Goal: Task Accomplishment & Management: Manage account settings

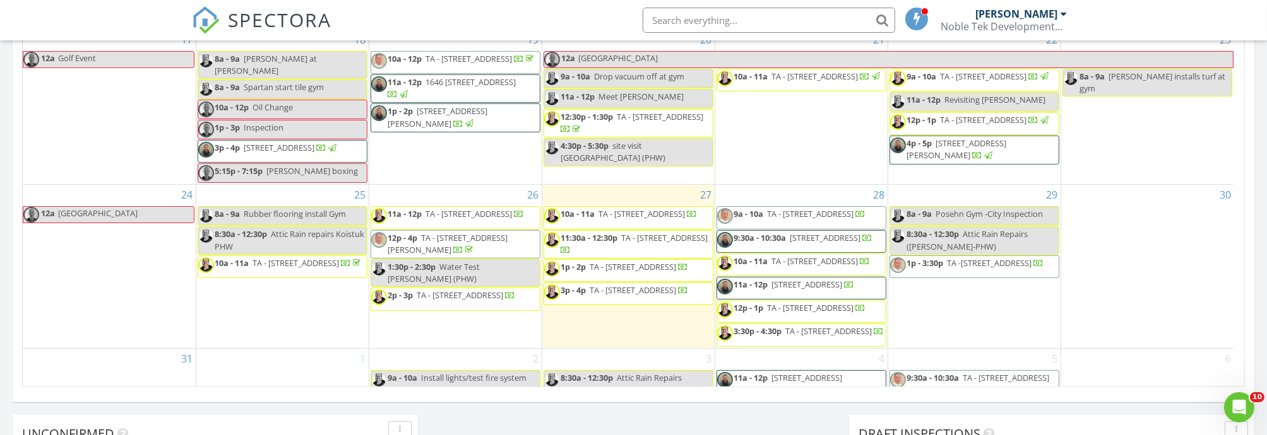
scroll to position [280, 0]
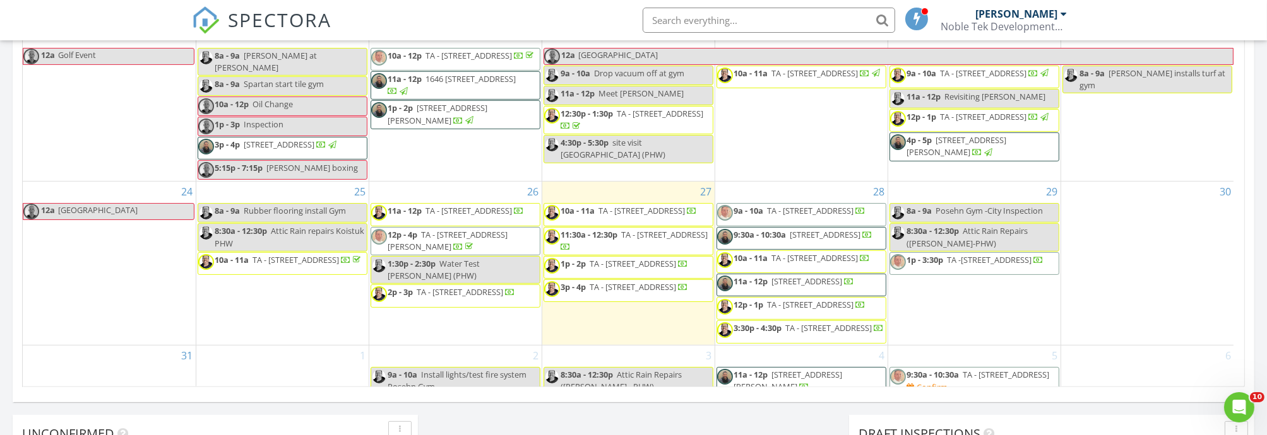
click at [461, 294] on span "2p - 3p TA - 2619 34 St SW , Calgary T3E 2W6" at bounding box center [443, 295] width 145 height 19
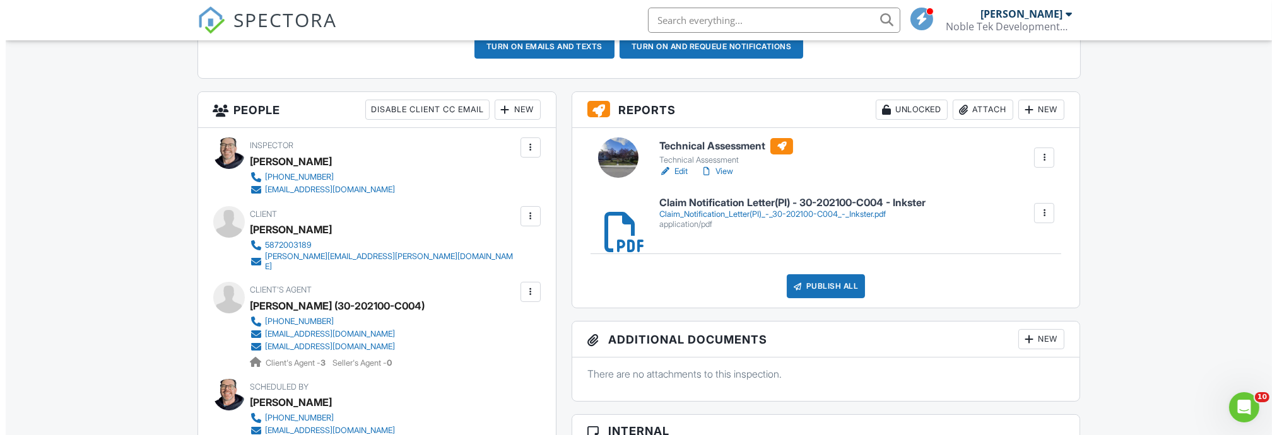
scroll to position [420, 0]
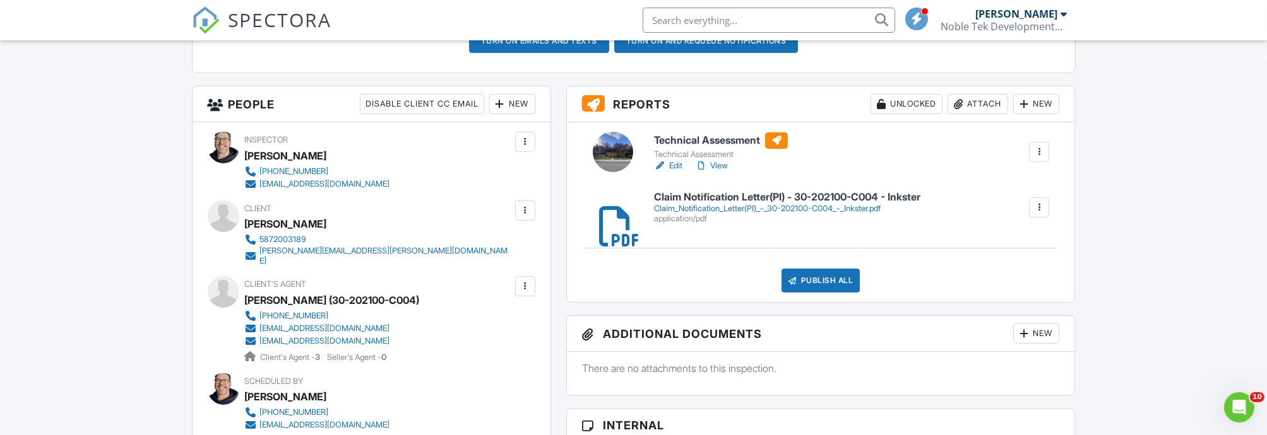
click at [812, 269] on div "Publish All" at bounding box center [820, 281] width 79 height 24
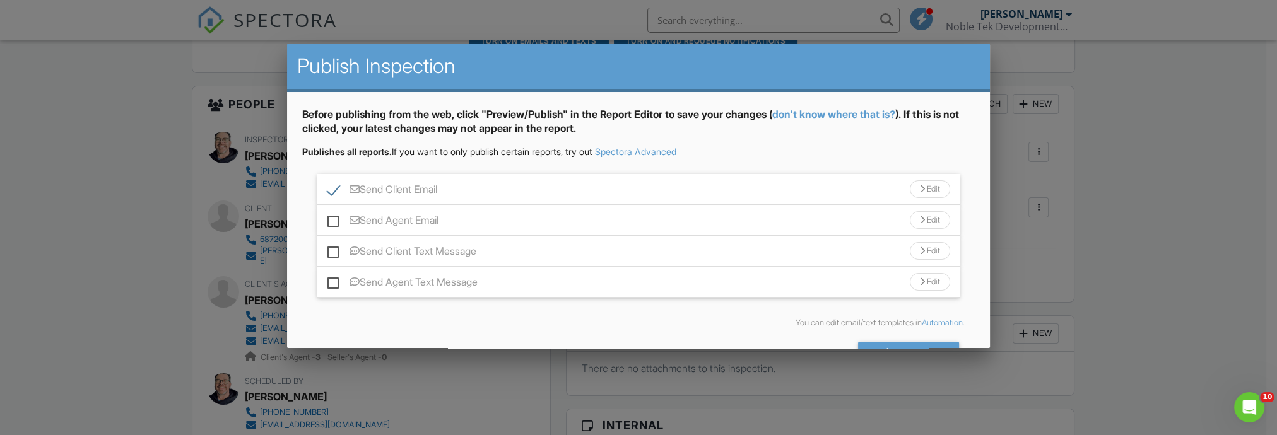
click at [433, 187] on label "Send Client Email" at bounding box center [383, 192] width 110 height 16
click at [382, 189] on label "Send Client Email" at bounding box center [383, 192] width 110 height 16
click at [336, 187] on input "Send Client Email" at bounding box center [332, 183] width 8 height 8
click at [354, 187] on div at bounding box center [355, 189] width 10 height 10
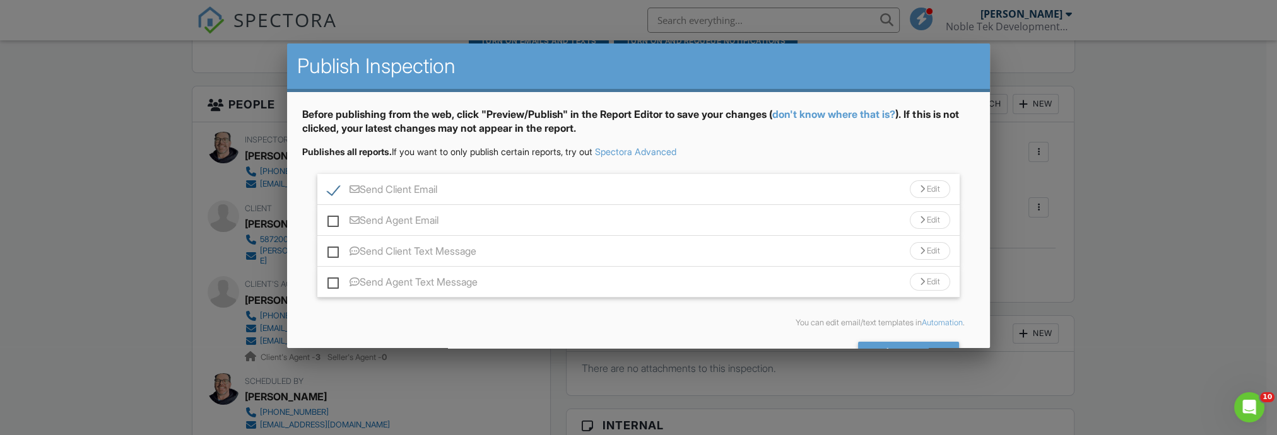
click at [354, 187] on div at bounding box center [355, 189] width 10 height 10
click at [336, 187] on input "Send Client Email" at bounding box center [332, 183] width 8 height 8
checkbox input "true"
click at [914, 187] on div "Edit" at bounding box center [930, 189] width 40 height 18
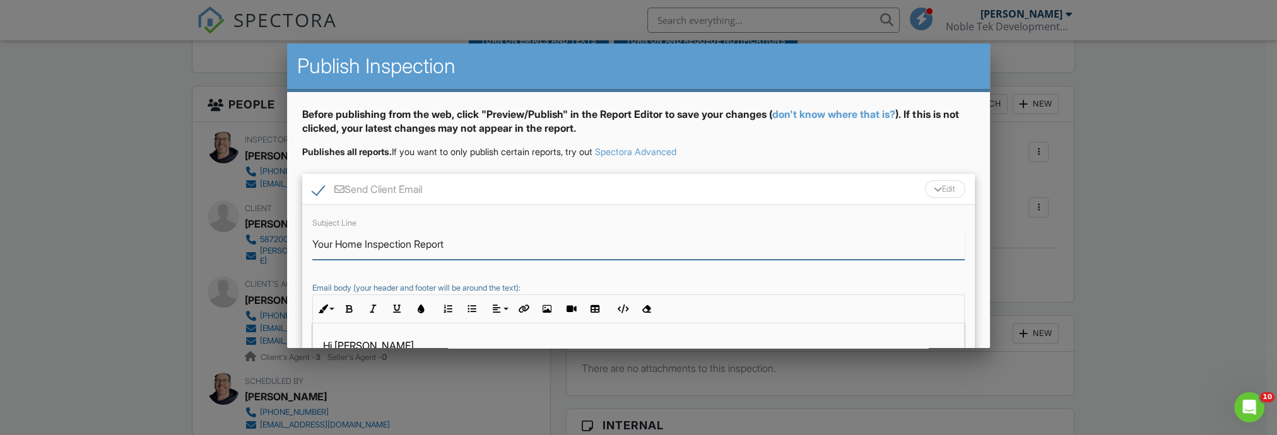
drag, startPoint x: 499, startPoint y: 246, endPoint x: 295, endPoint y: 242, distance: 203.9
click at [295, 242] on div "Before publishing from the web, click "Preview/Publish" in the Report Editor to…" at bounding box center [638, 357] width 702 height 531
click at [387, 242] on input "TA Report:" at bounding box center [638, 244] width 652 height 31
paste input "30-202100-C004"
click at [486, 251] on input "TA Report: 30-202100-C004 /" at bounding box center [638, 244] width 652 height 31
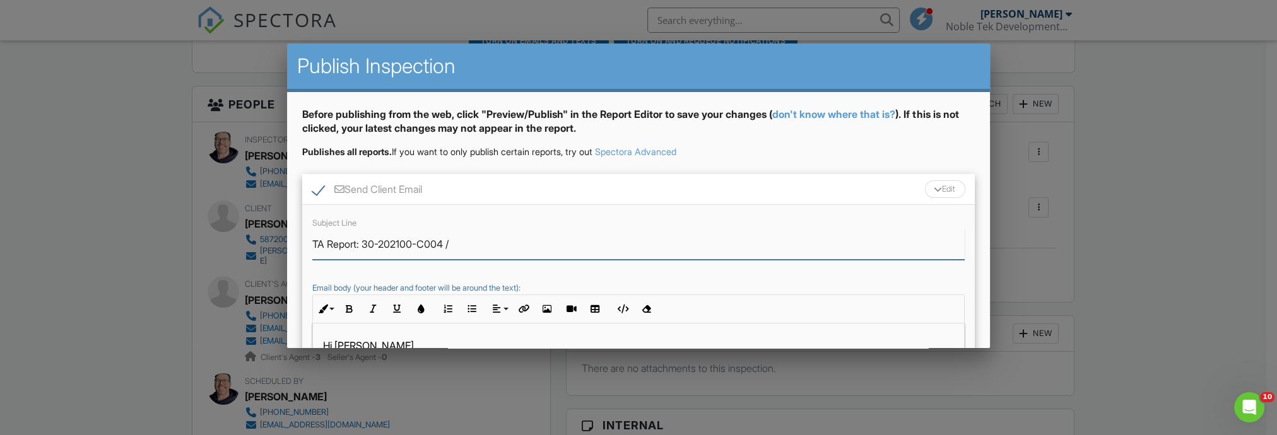
paste input "2619 - 34 Street SW, Calgary AB T3E 2W6"
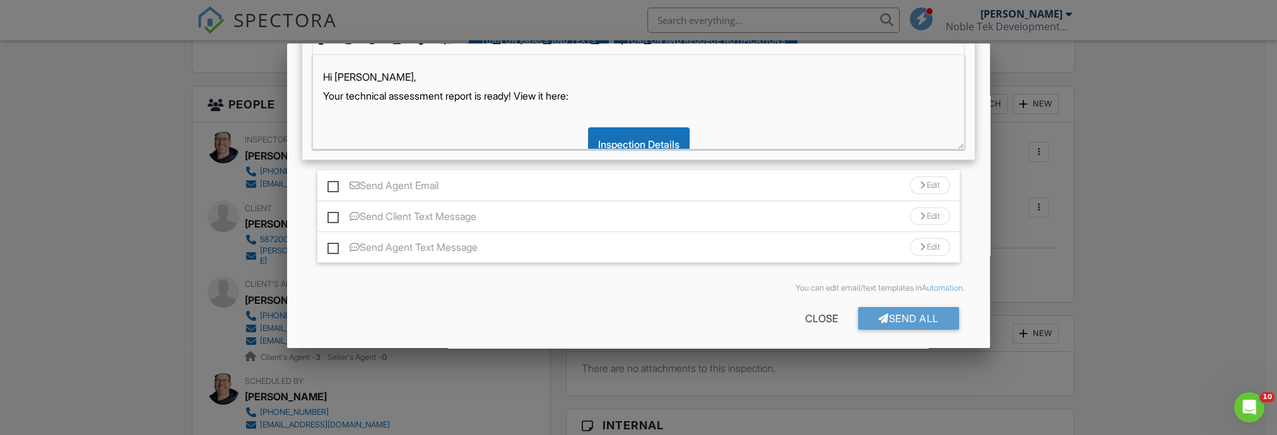
scroll to position [273, 0]
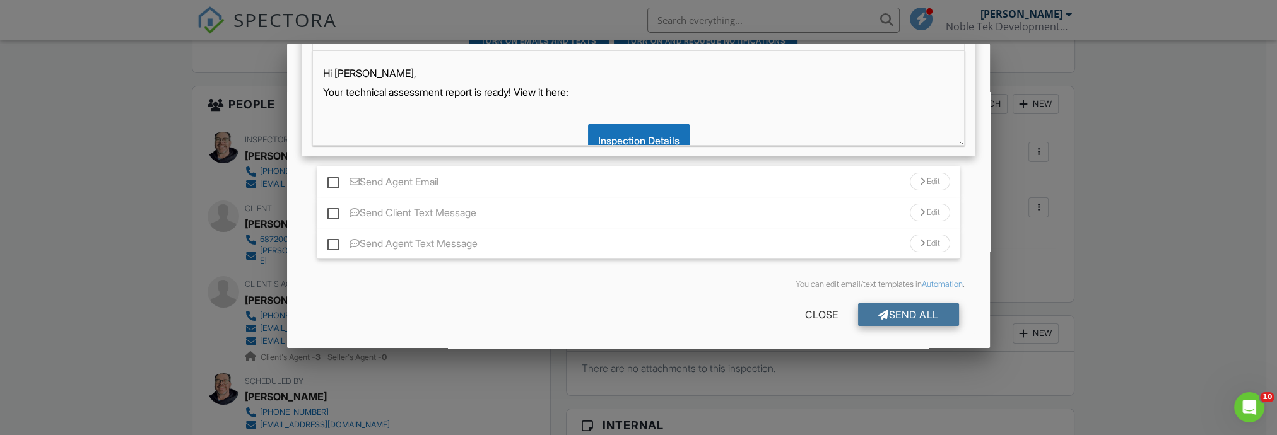
type input "TA Report: 30-202100-C004 / [STREET_ADDRESS]"
click at [927, 311] on div "Send All" at bounding box center [908, 315] width 101 height 23
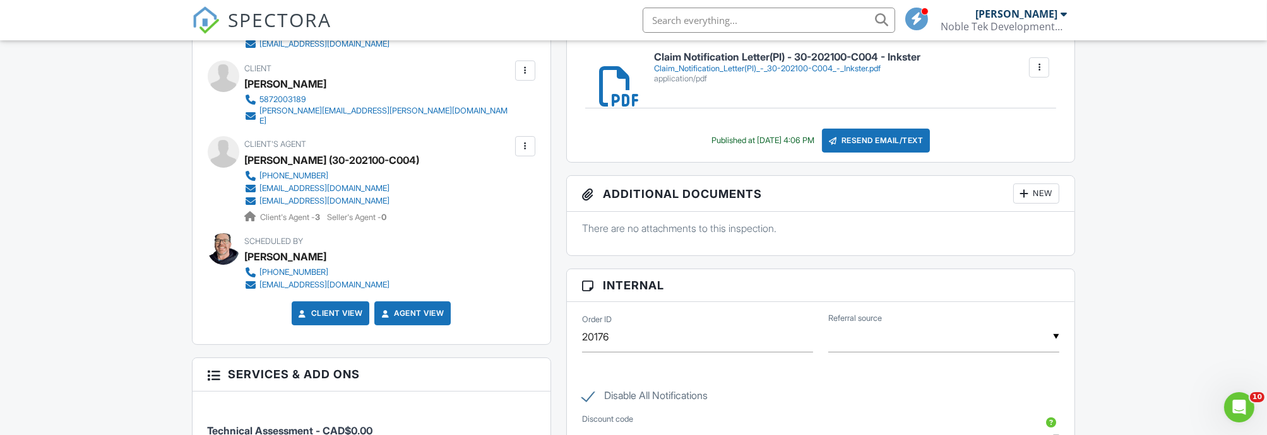
click at [328, 307] on link "Client View" at bounding box center [329, 313] width 67 height 13
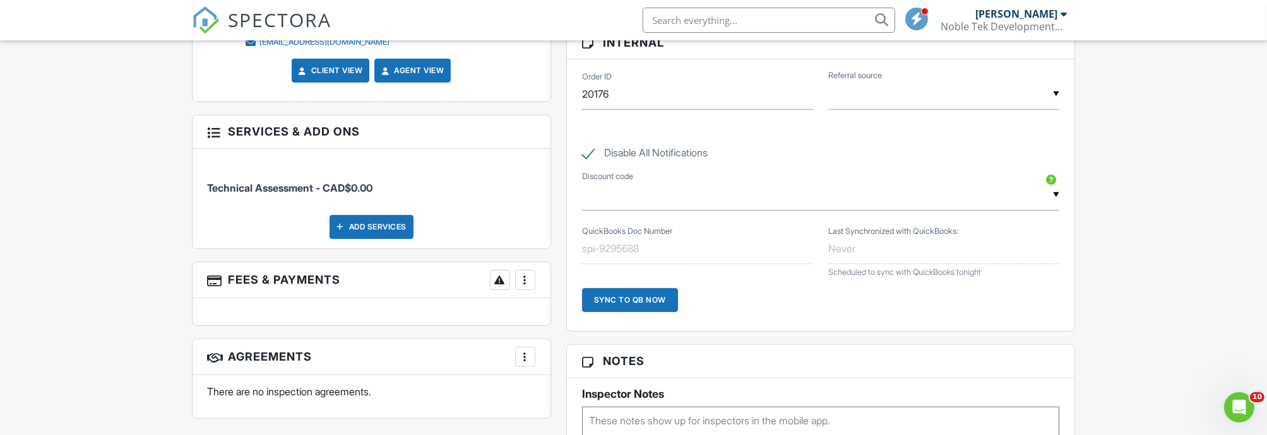
scroll to position [841, 0]
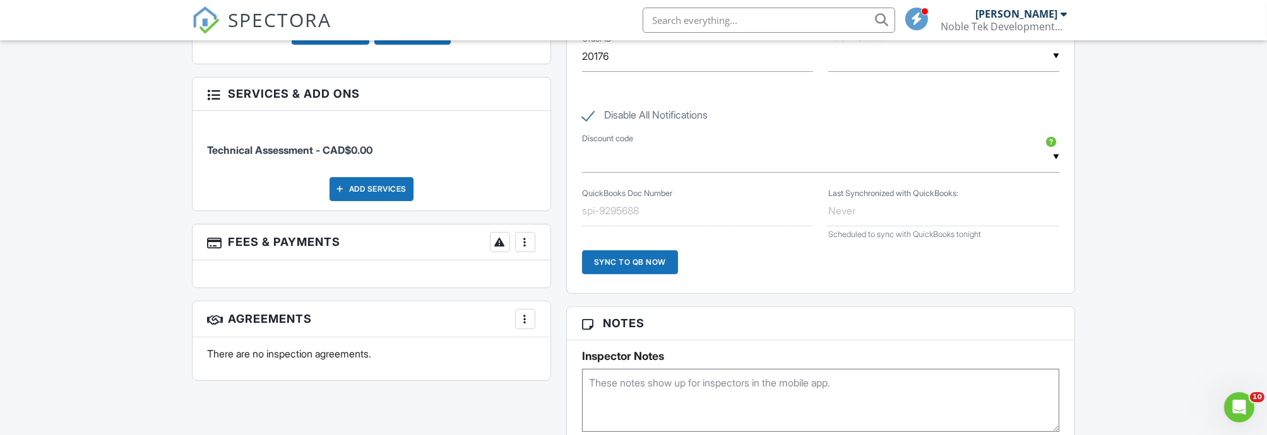
click at [366, 182] on div "Add Services" at bounding box center [371, 189] width 84 height 24
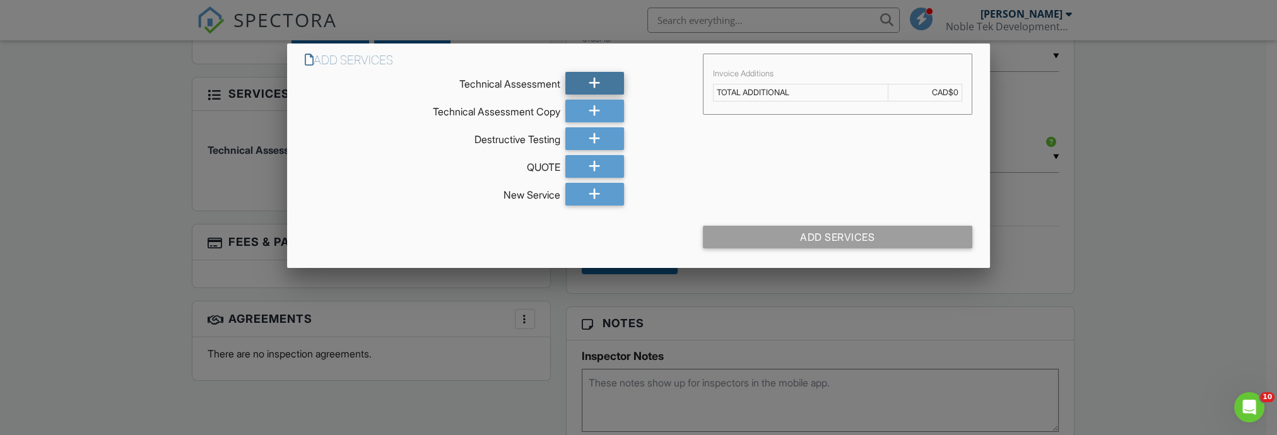
click at [600, 74] on div at bounding box center [594, 83] width 59 height 23
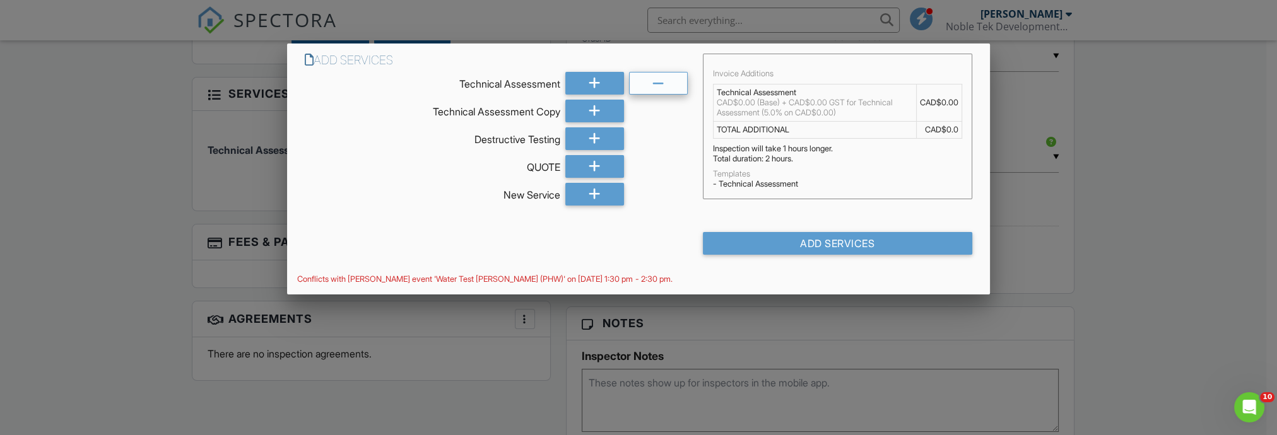
click at [655, 89] on icon at bounding box center [658, 84] width 12 height 23
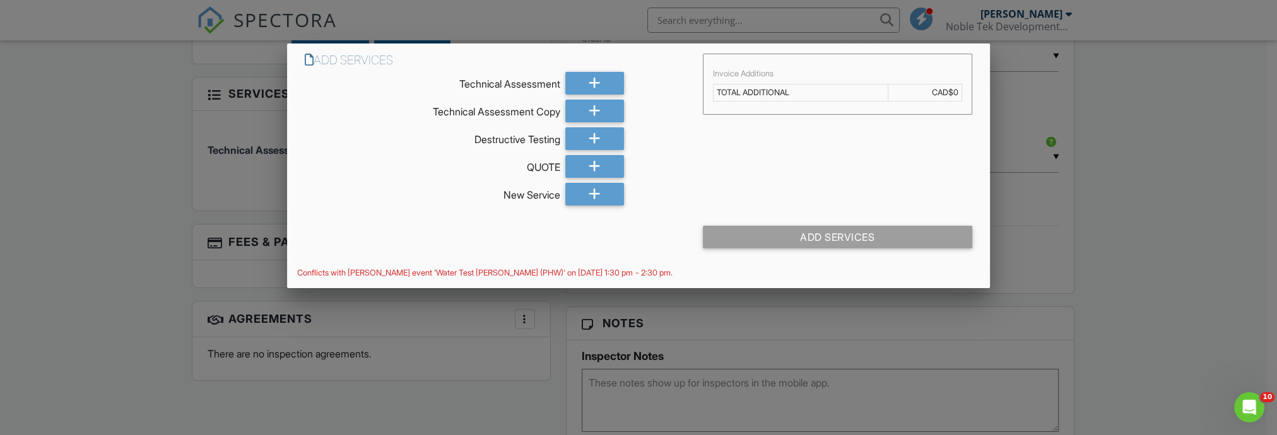
click at [569, 326] on div at bounding box center [638, 209] width 1277 height 545
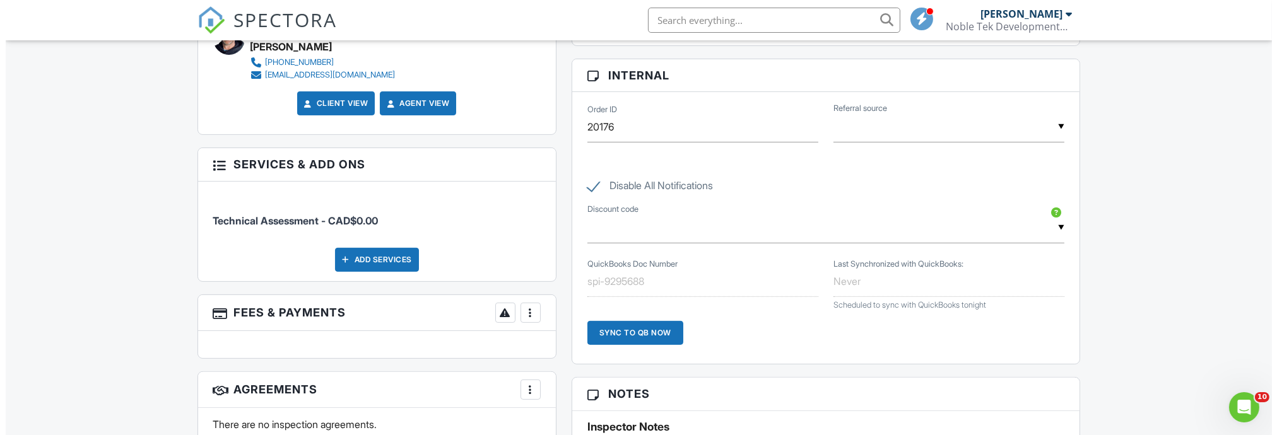
scroll to position [771, 0]
click at [519, 306] on div at bounding box center [525, 312] width 13 height 13
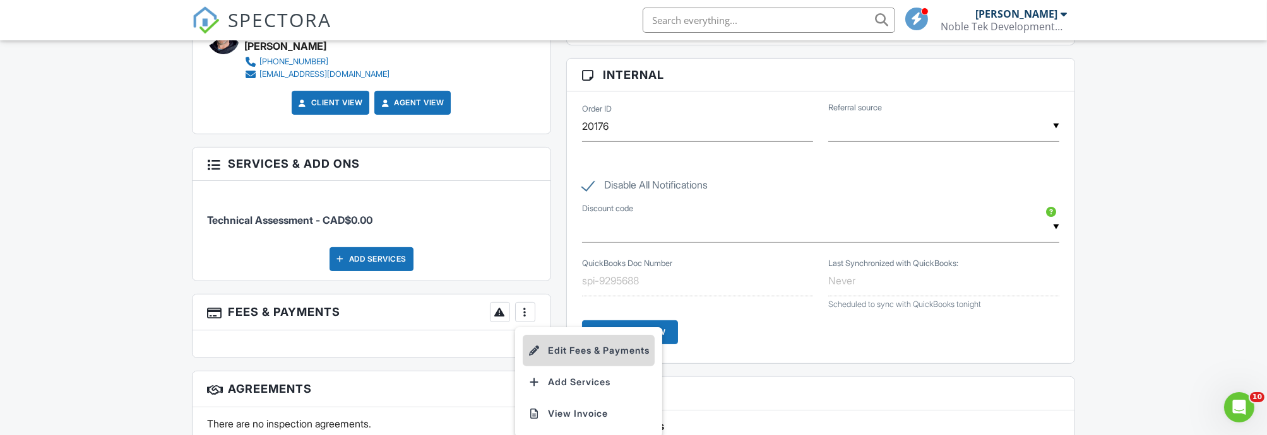
click at [572, 342] on li "Edit Fees & Payments" at bounding box center [589, 351] width 132 height 32
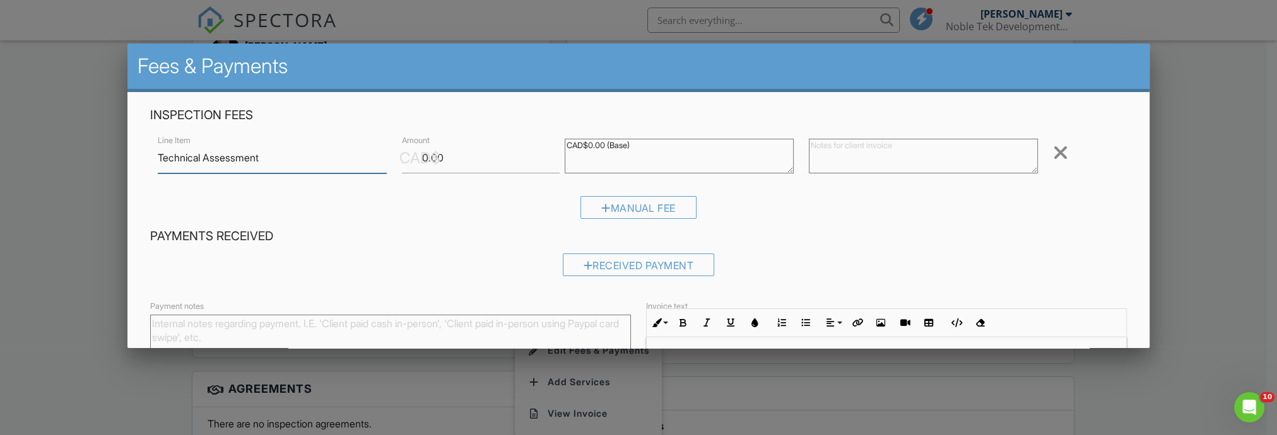
click at [316, 165] on input "Technical Assessment" at bounding box center [272, 158] width 229 height 31
type input "Technical Assessment $650.00+gst"
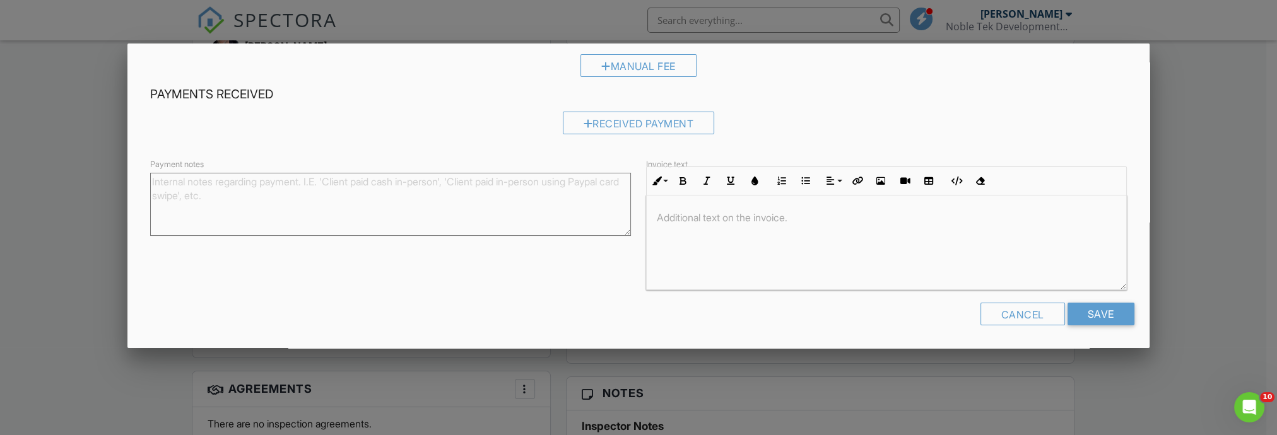
scroll to position [143, 0]
click at [1081, 315] on input "Save" at bounding box center [1101, 313] width 67 height 23
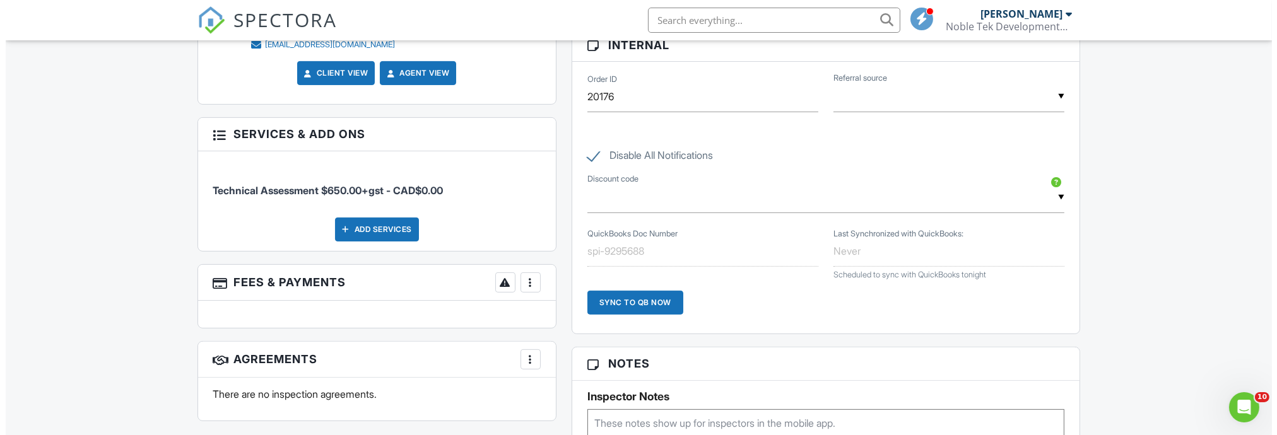
scroll to position [841, 0]
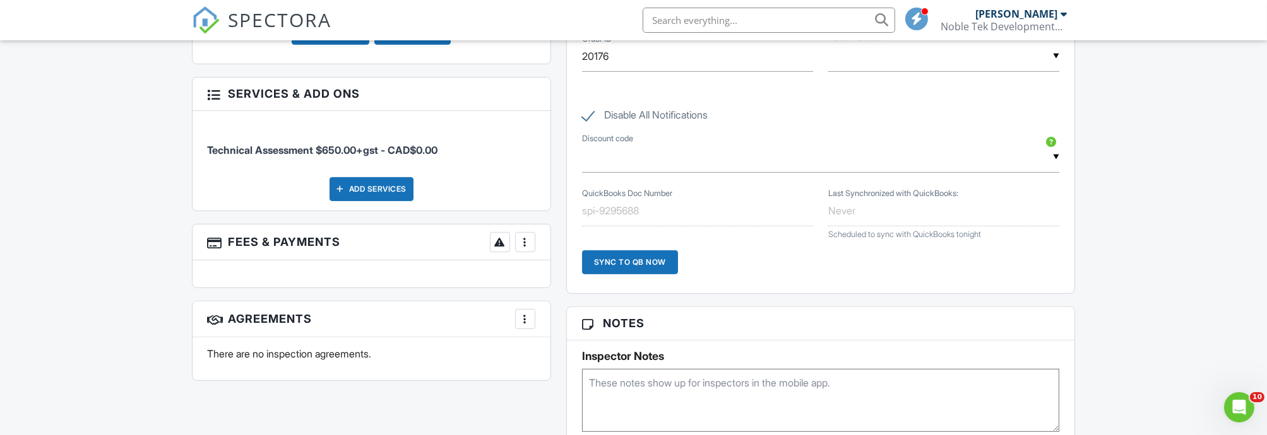
click at [528, 236] on div at bounding box center [525, 242] width 13 height 13
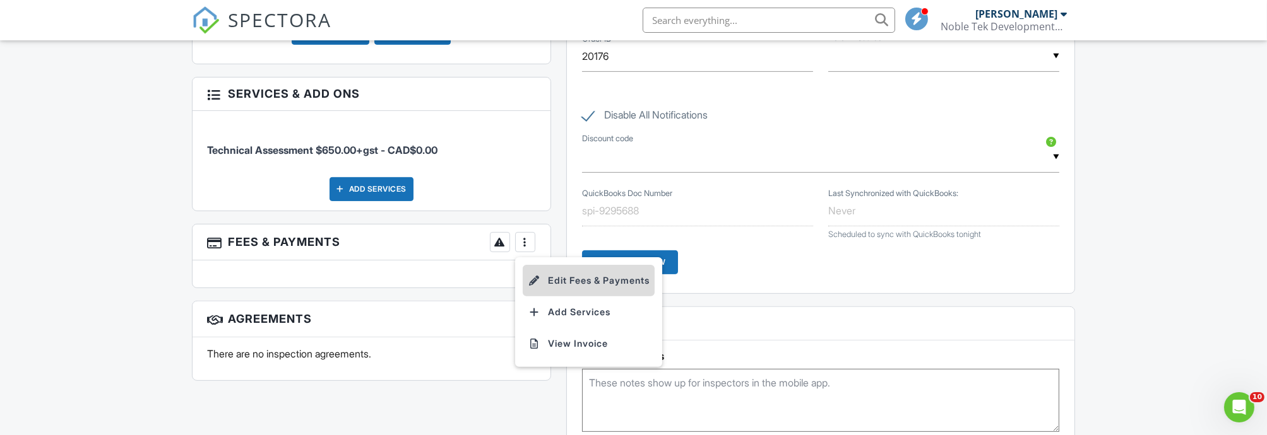
click at [543, 268] on li "Edit Fees & Payments" at bounding box center [589, 281] width 132 height 32
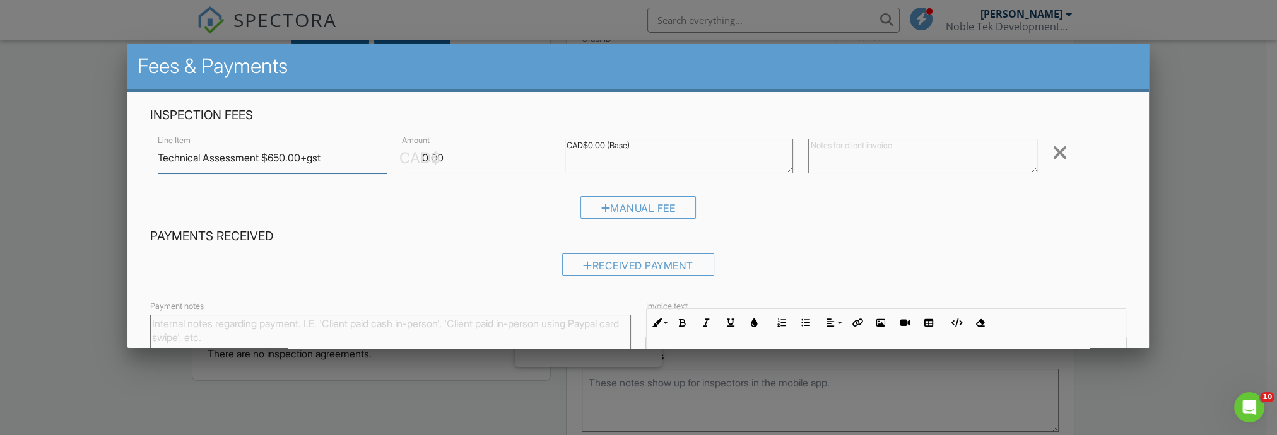
click at [317, 160] on input "Technical Assessment $650.00+gst" at bounding box center [272, 158] width 229 height 31
drag, startPoint x: 326, startPoint y: 160, endPoint x: 266, endPoint y: 156, distance: 60.0
click at [266, 156] on input "Technical Assessment $650.00+gst" at bounding box center [272, 158] width 229 height 31
type input "Technical Assessment $500+gst"
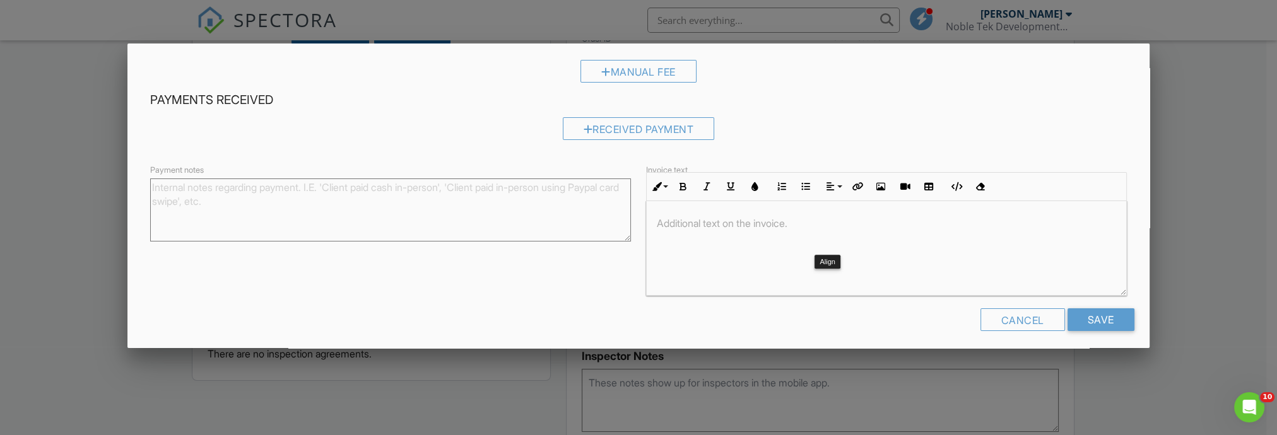
scroll to position [143, 0]
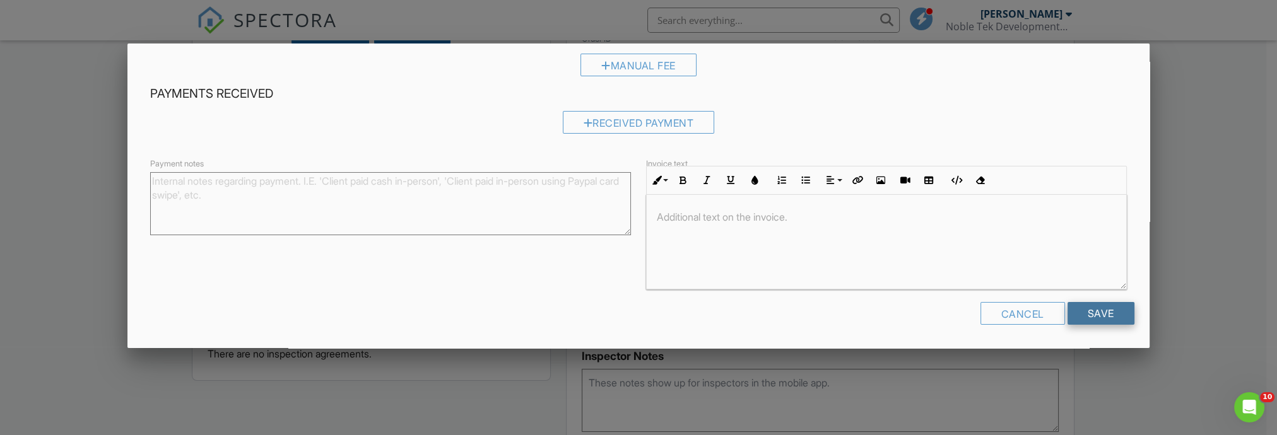
click at [1078, 310] on input "Save" at bounding box center [1101, 313] width 67 height 23
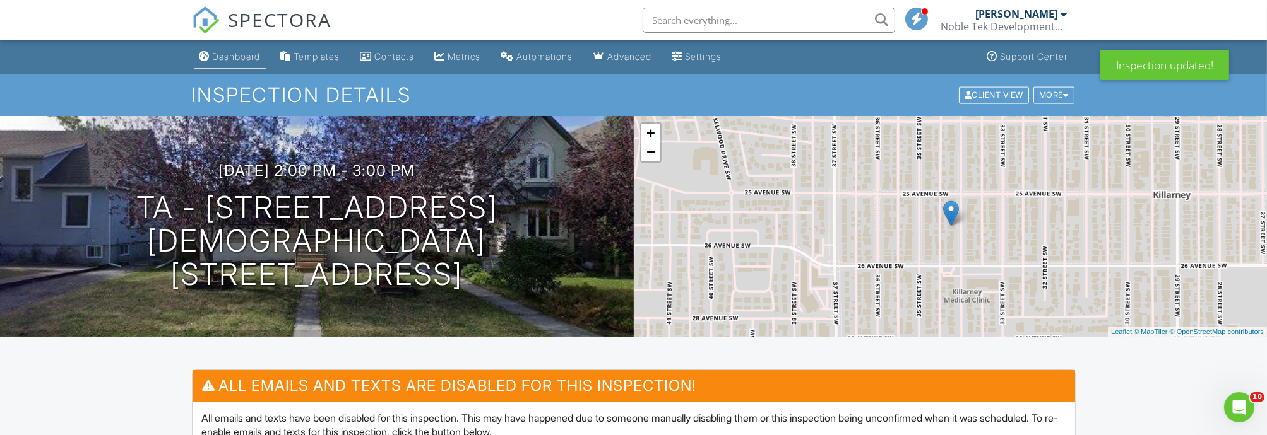
click at [246, 63] on link "Dashboard" at bounding box center [229, 56] width 71 height 23
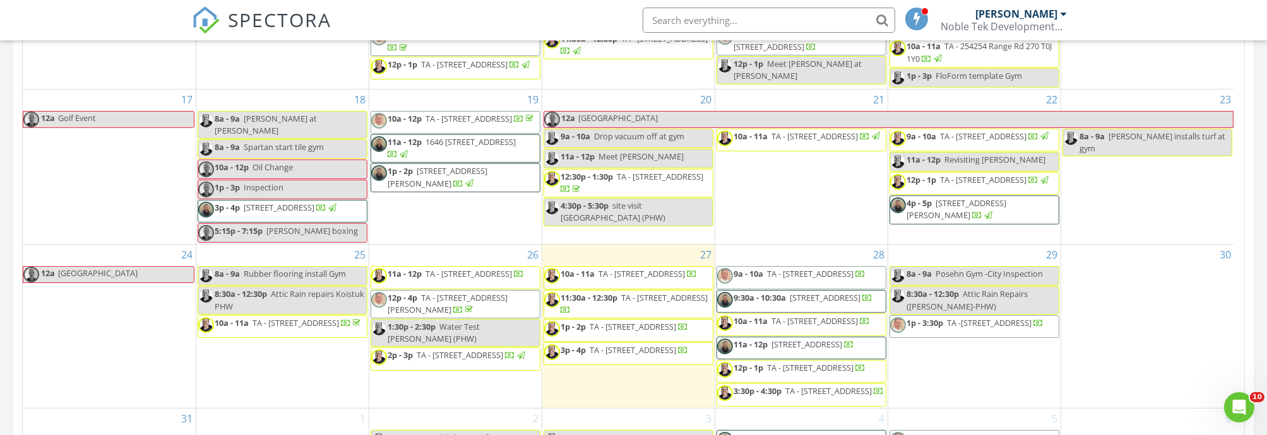
scroll to position [406, 0]
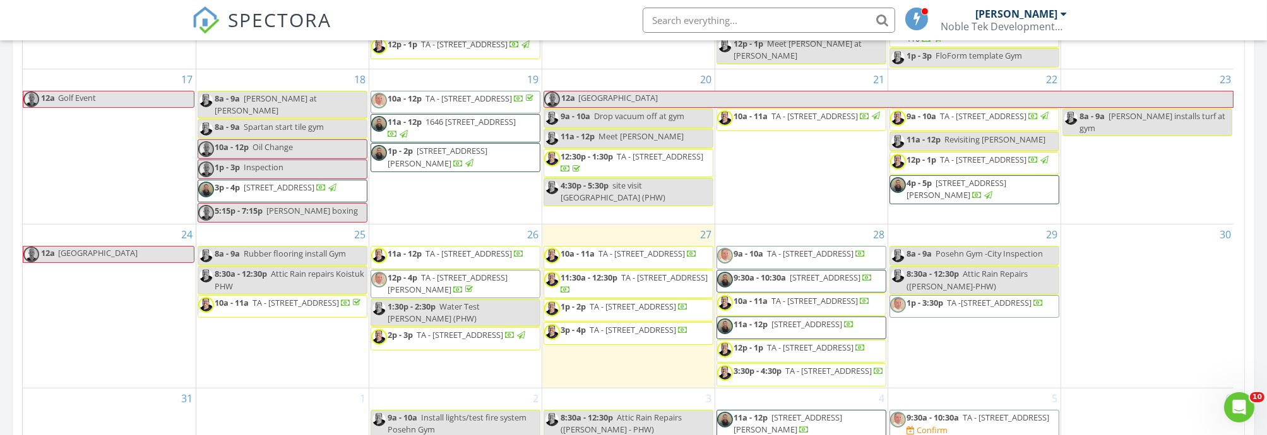
click at [694, 27] on input "text" at bounding box center [768, 20] width 252 height 25
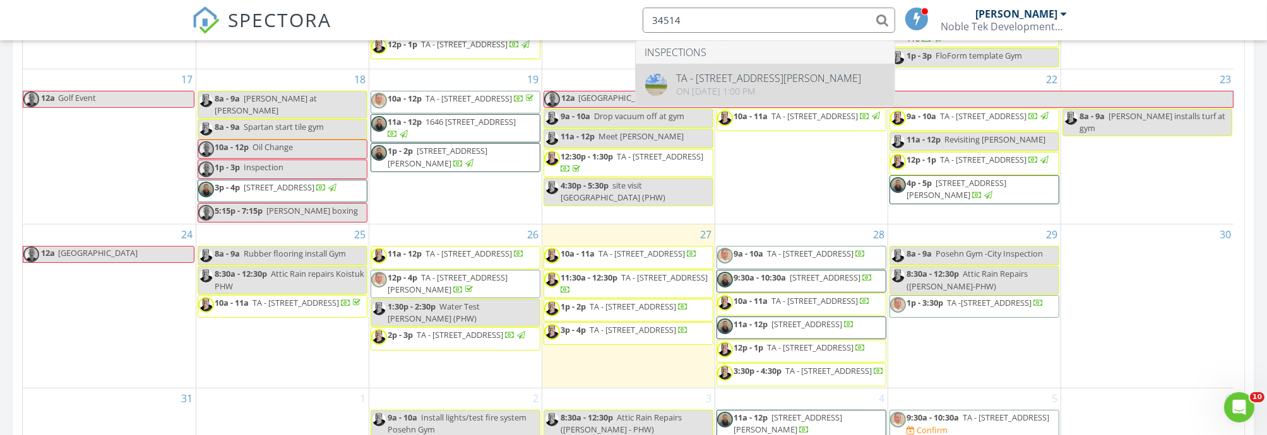
type input "34514"
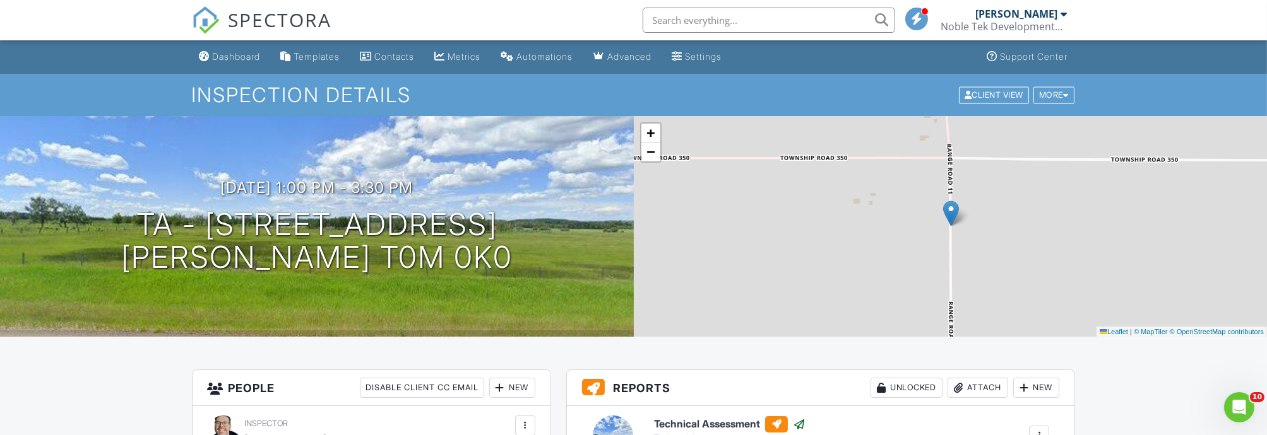
scroll to position [280, 0]
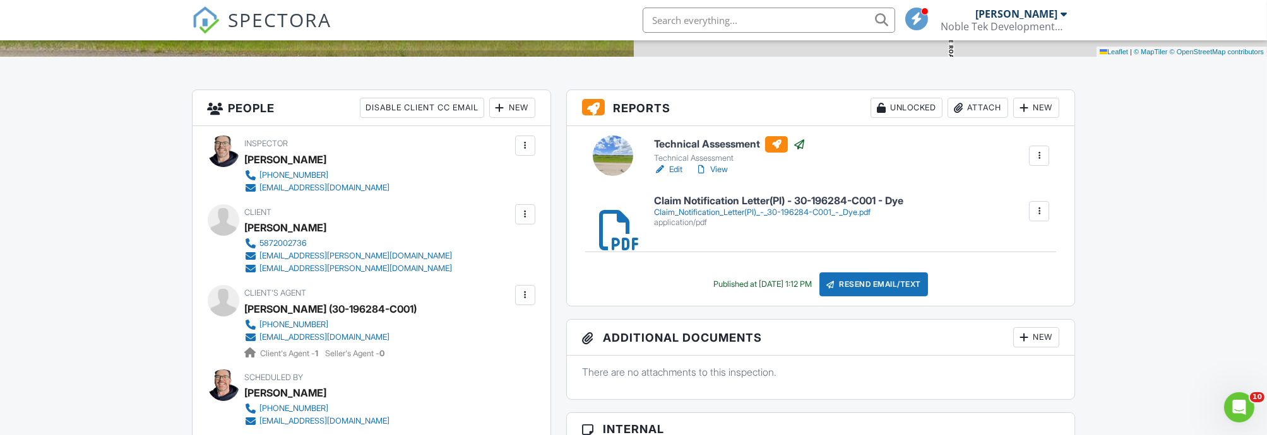
click at [717, 167] on link "View" at bounding box center [711, 169] width 33 height 13
click at [681, 172] on link "Edit" at bounding box center [668, 169] width 28 height 13
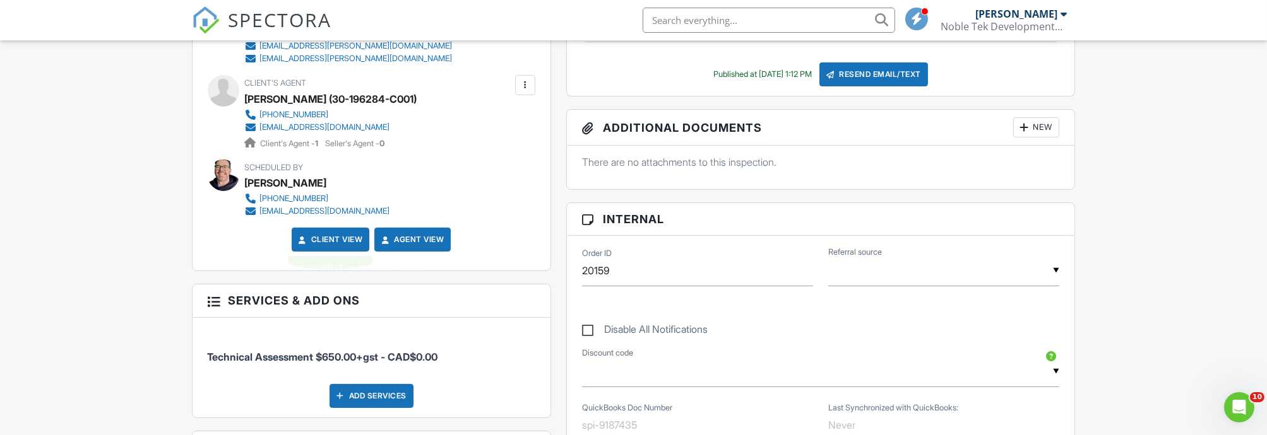
click at [309, 237] on link "Client View" at bounding box center [329, 239] width 67 height 13
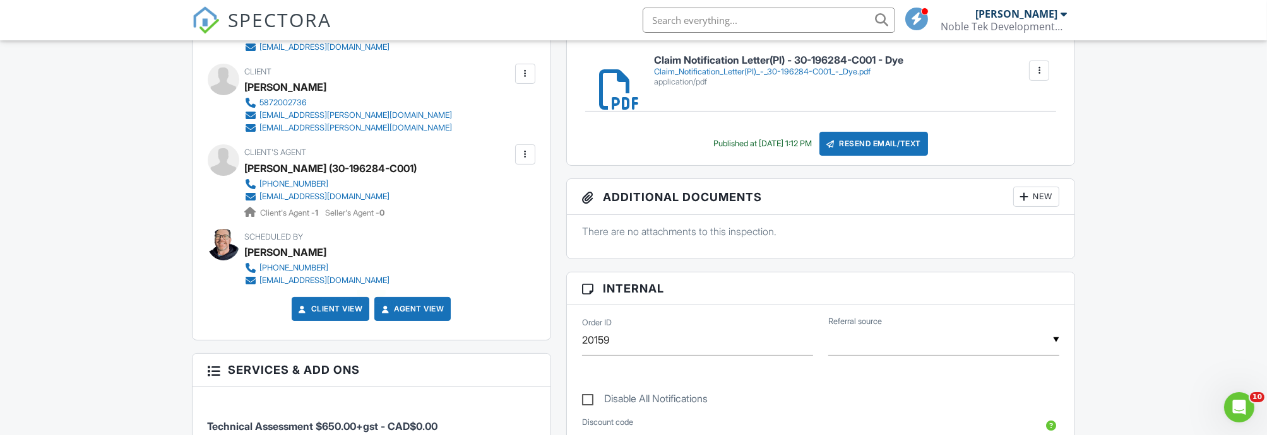
scroll to position [420, 0]
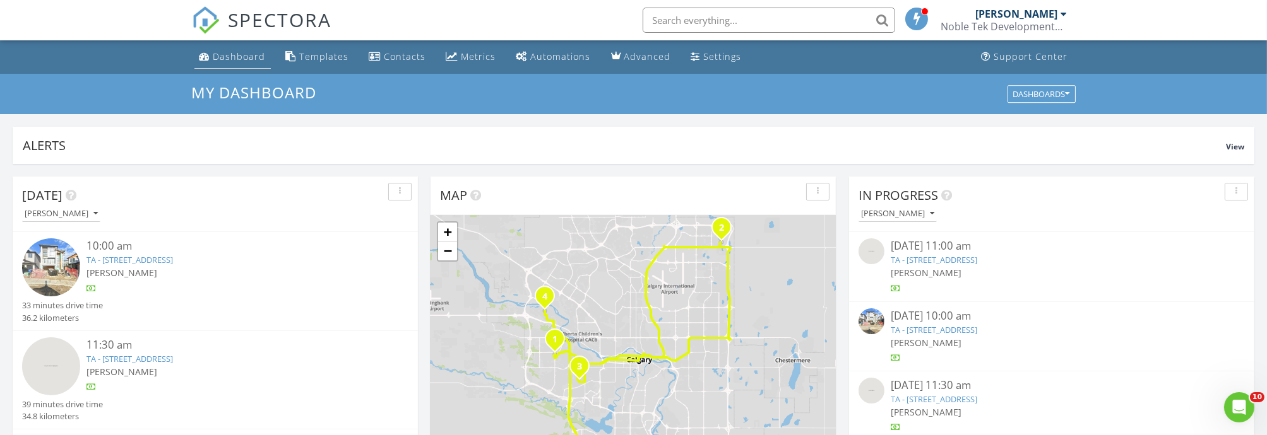
click at [228, 56] on div "Dashboard" at bounding box center [239, 56] width 52 height 12
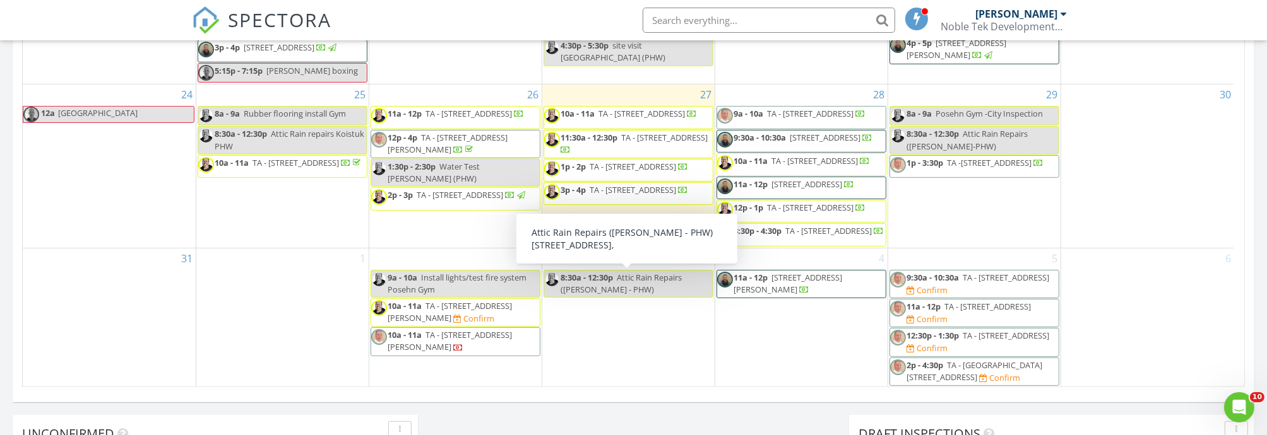
scroll to position [841, 0]
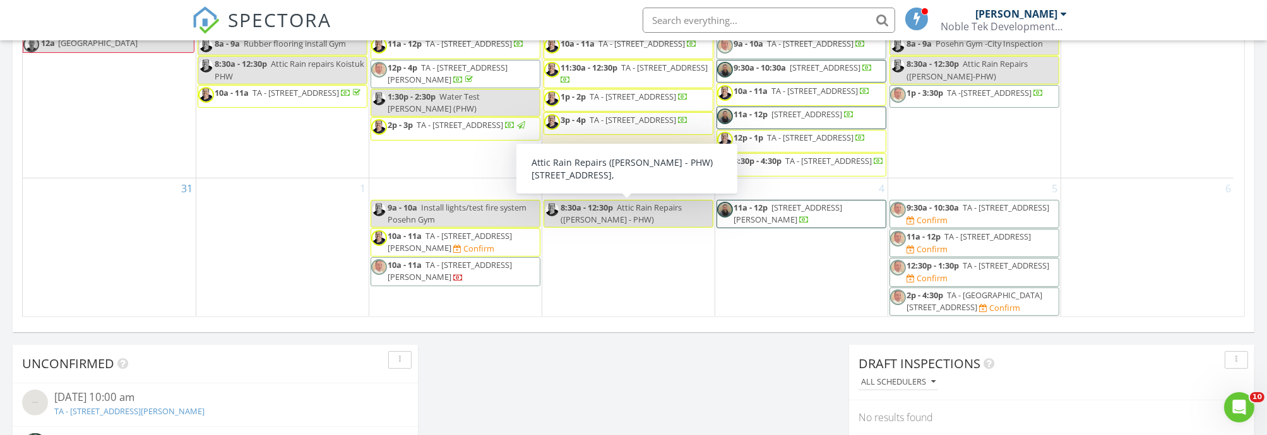
click at [775, 258] on div "4 11a - 12p 20141 27 Ave , Langley Township V2Z 0B6" at bounding box center [801, 248] width 172 height 139
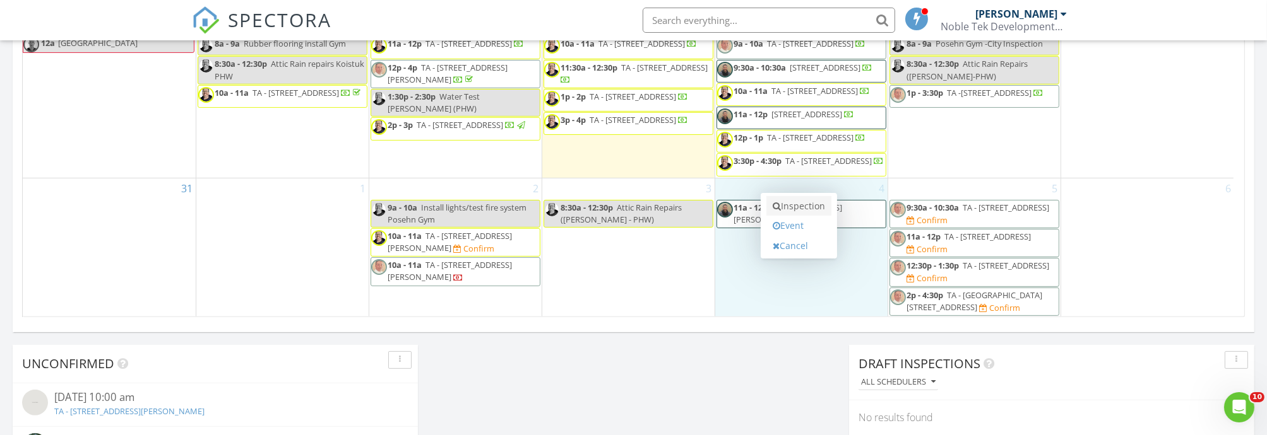
click at [792, 206] on link "Inspection" at bounding box center [798, 206] width 65 height 20
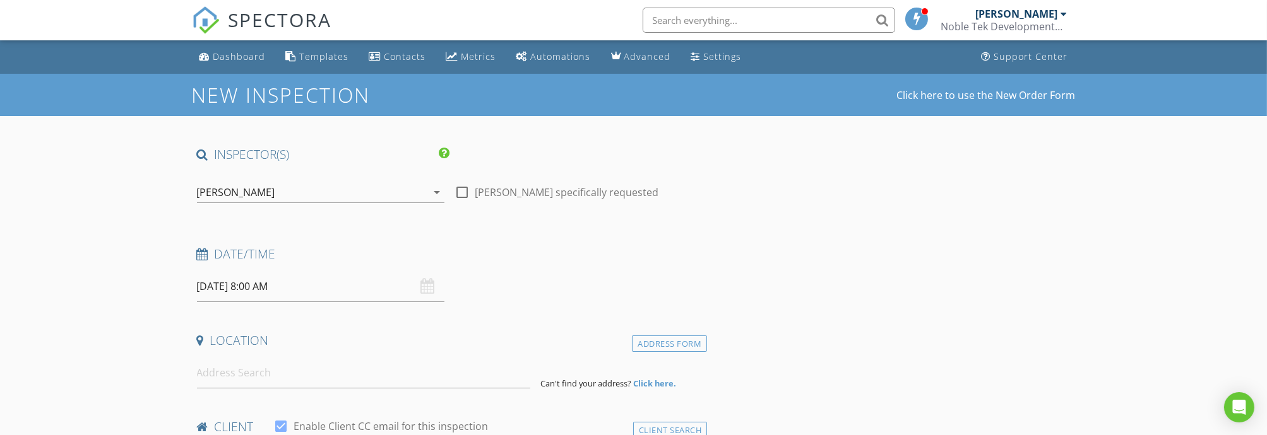
click at [210, 196] on div "[PERSON_NAME]" at bounding box center [236, 192] width 78 height 11
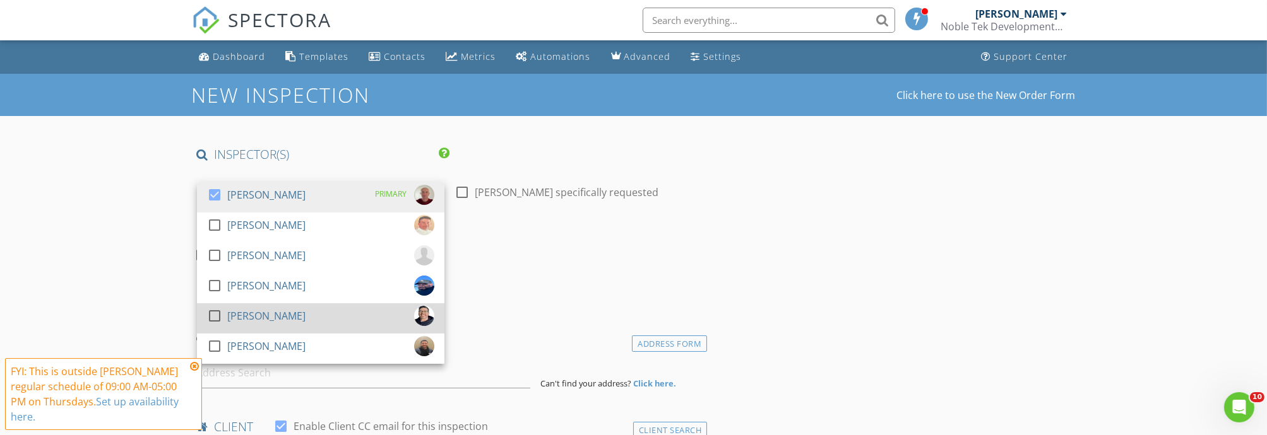
click at [257, 309] on div "[PERSON_NAME]" at bounding box center [266, 316] width 78 height 20
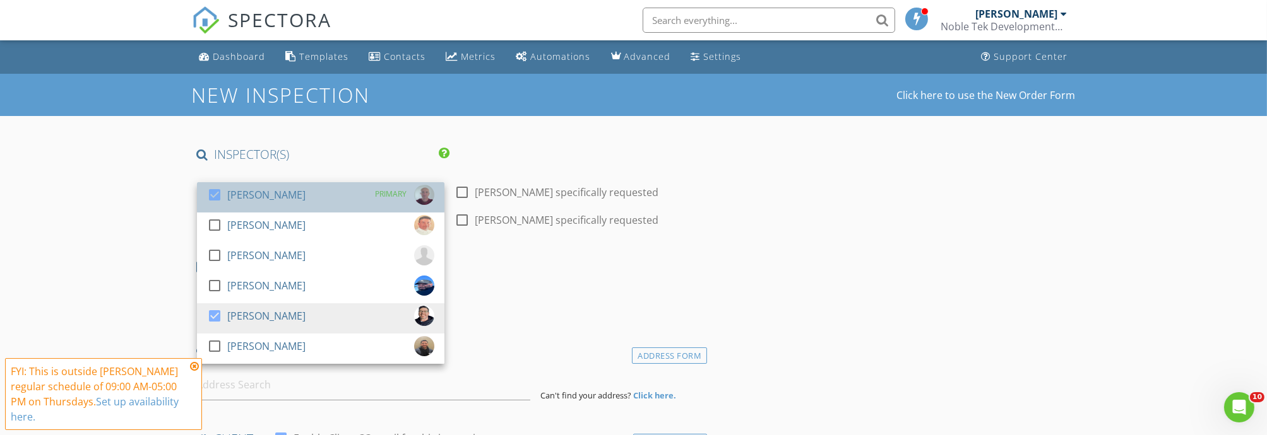
click at [267, 196] on div "[PERSON_NAME]" at bounding box center [266, 195] width 78 height 20
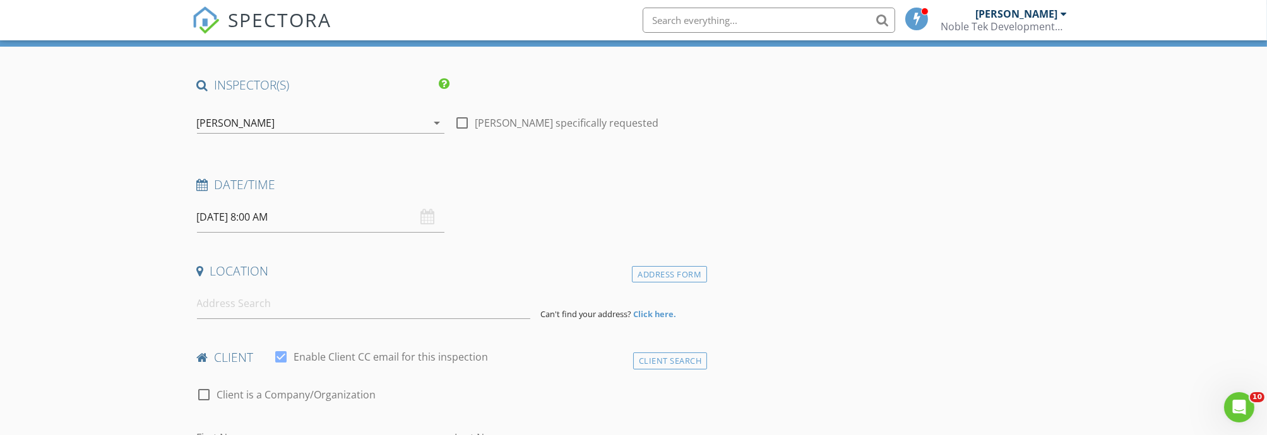
scroll to position [70, 0]
click at [294, 307] on input at bounding box center [363, 303] width 333 height 31
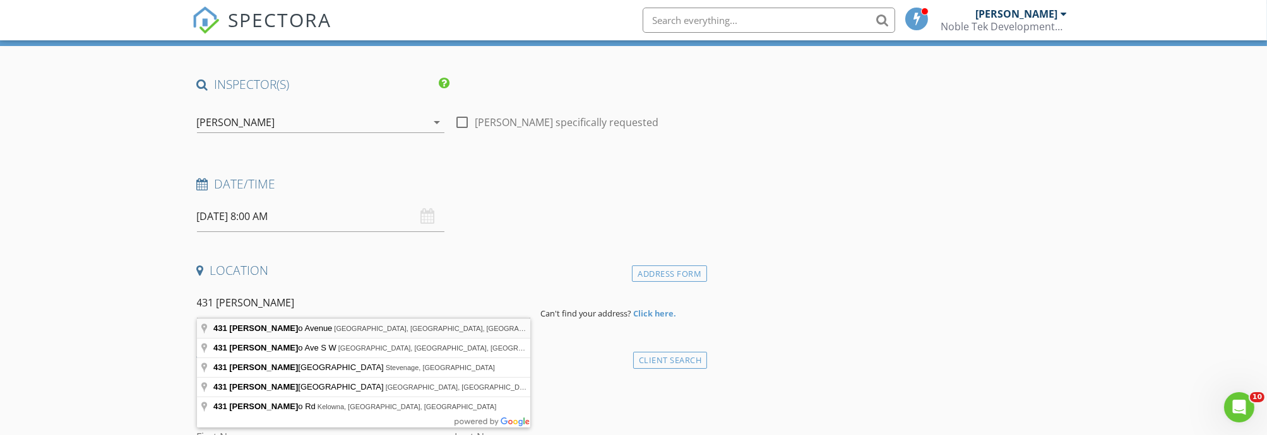
type input "431 Scarboro Avenue, Calgary, AB, Canada"
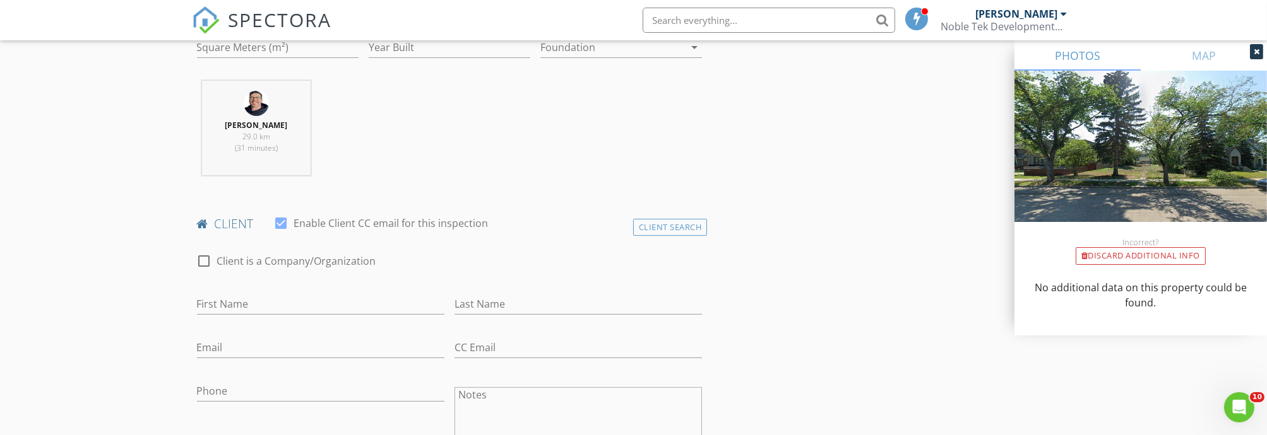
scroll to position [490, 0]
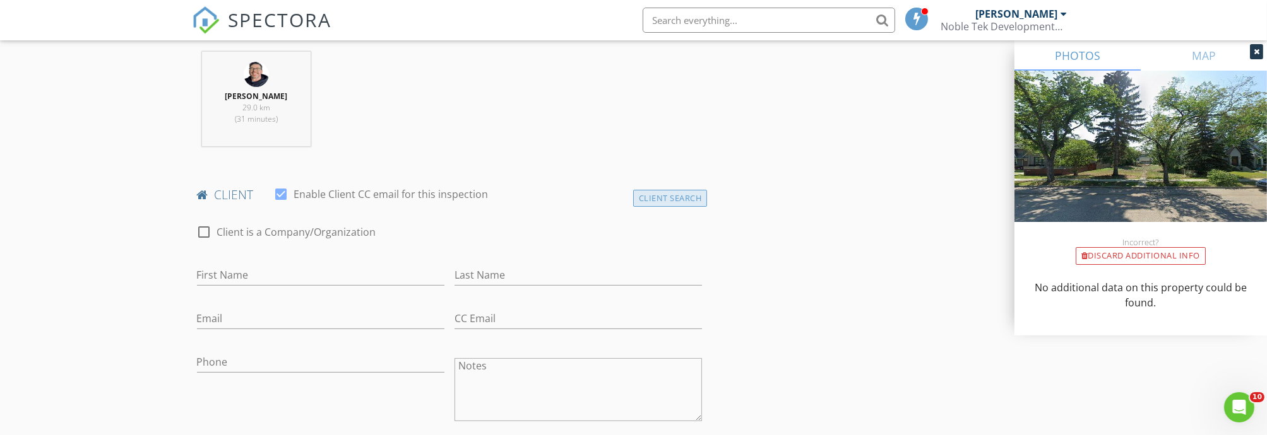
click at [654, 201] on div "Client Search" at bounding box center [670, 198] width 74 height 17
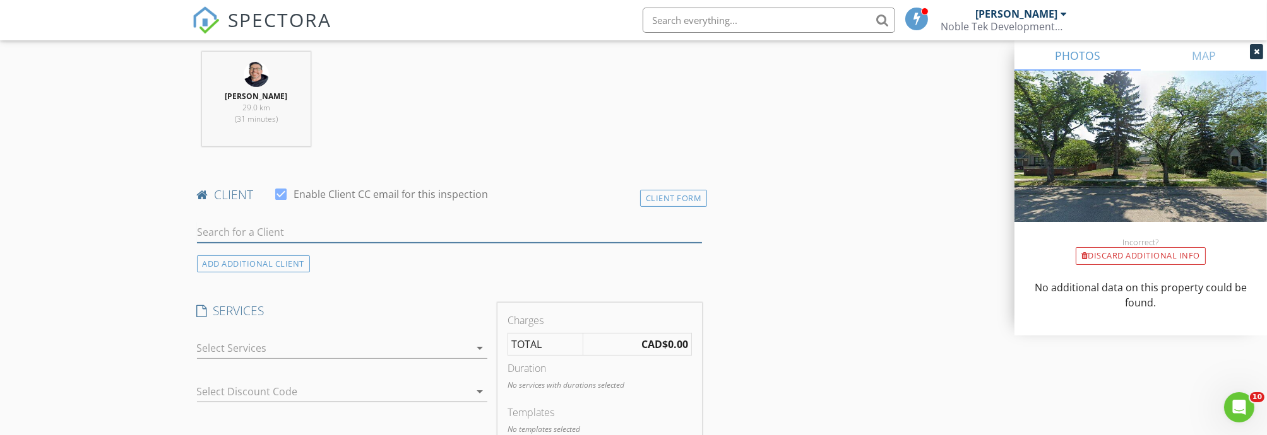
click at [262, 227] on input "text" at bounding box center [449, 232] width 505 height 21
type input "tanya"
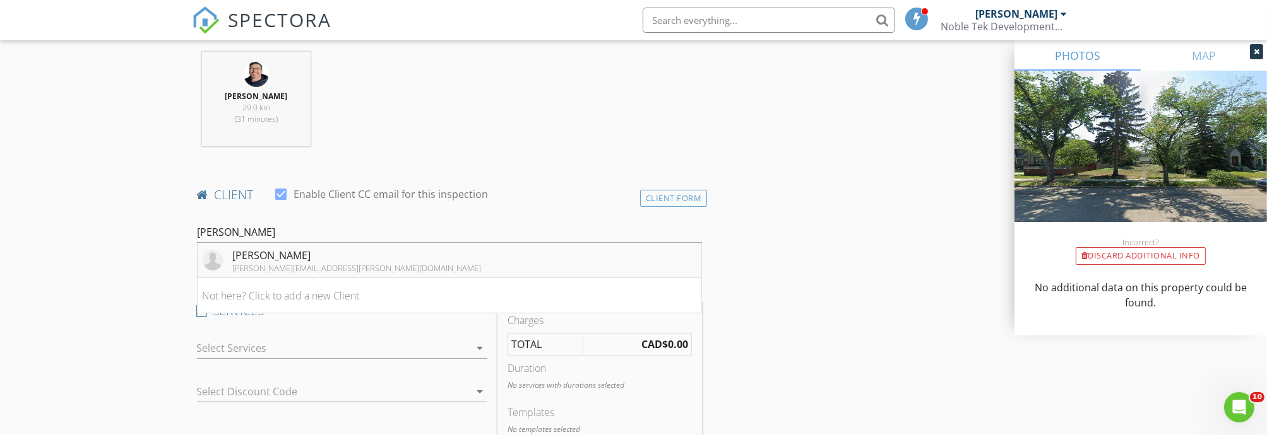
click at [304, 268] on div "tanya.dutton@progressivewarranty.com" at bounding box center [357, 268] width 249 height 10
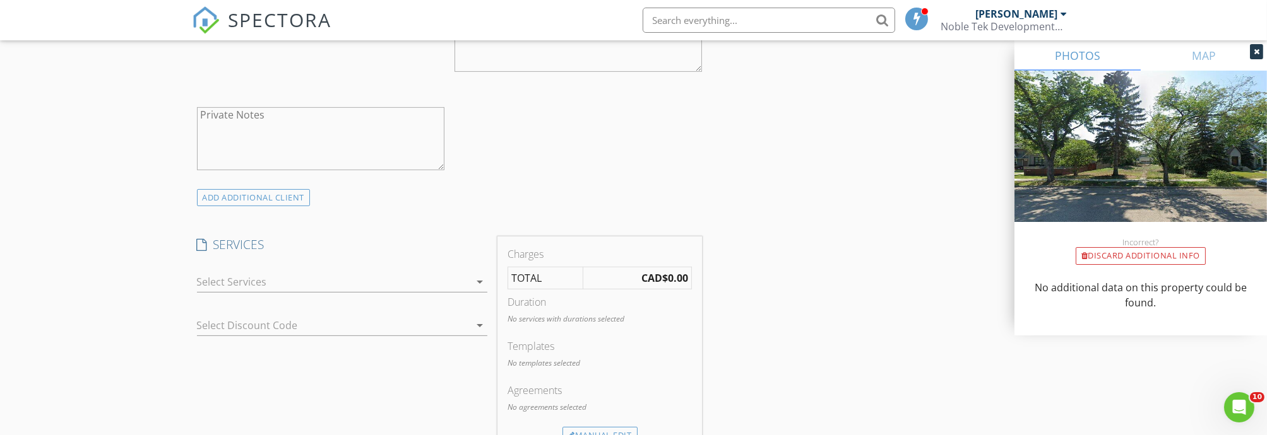
scroll to position [841, 0]
click at [255, 280] on div at bounding box center [333, 281] width 273 height 20
click at [255, 280] on div "Technical Assessment" at bounding box center [284, 283] width 105 height 15
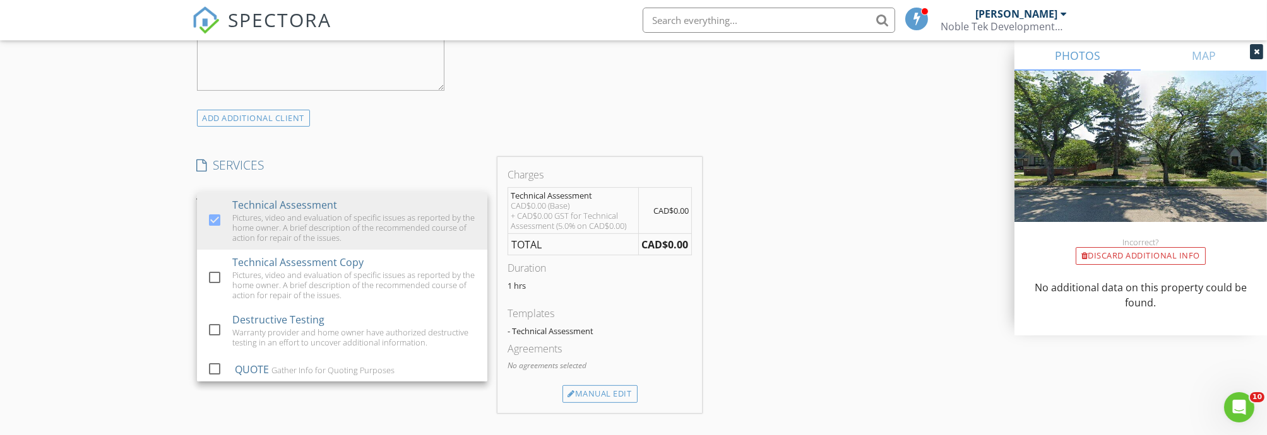
scroll to position [981, 0]
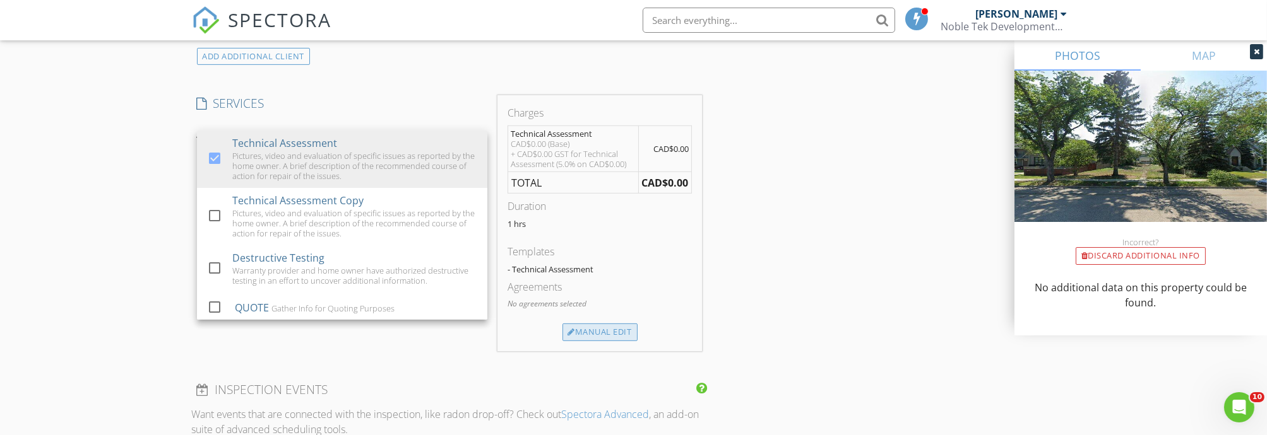
click at [600, 331] on div "Manual Edit" at bounding box center [599, 333] width 75 height 18
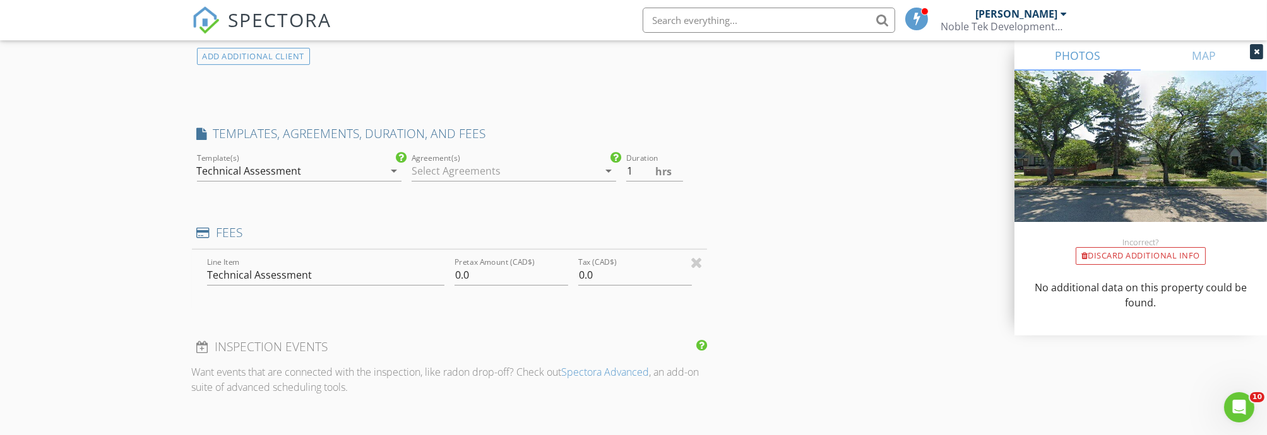
type input "0"
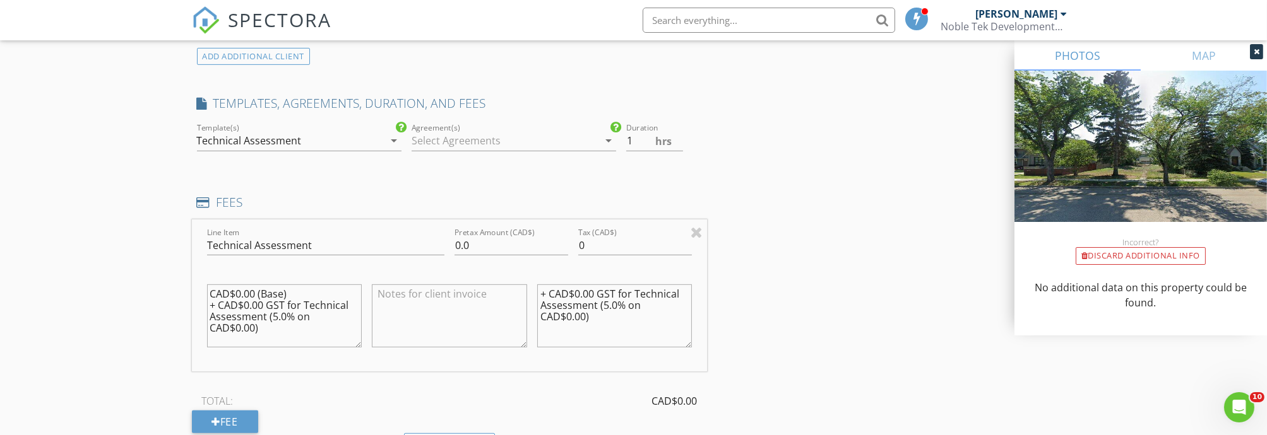
drag, startPoint x: 606, startPoint y: 333, endPoint x: 514, endPoint y: 272, distance: 110.3
click at [514, 272] on div "Line Item Technical Assessment Pretax Amount (CAD$) 0.0 Tax (CAD$) 0 CAD$0.00 (…" at bounding box center [450, 296] width 516 height 152
drag, startPoint x: 266, startPoint y: 324, endPoint x: 198, endPoint y: 261, distance: 93.8
click at [198, 261] on div "Line Item Technical Assessment Pretax Amount (CAD$) 0.0 Tax (CAD$) 0 CAD$0.00 (…" at bounding box center [450, 296] width 516 height 152
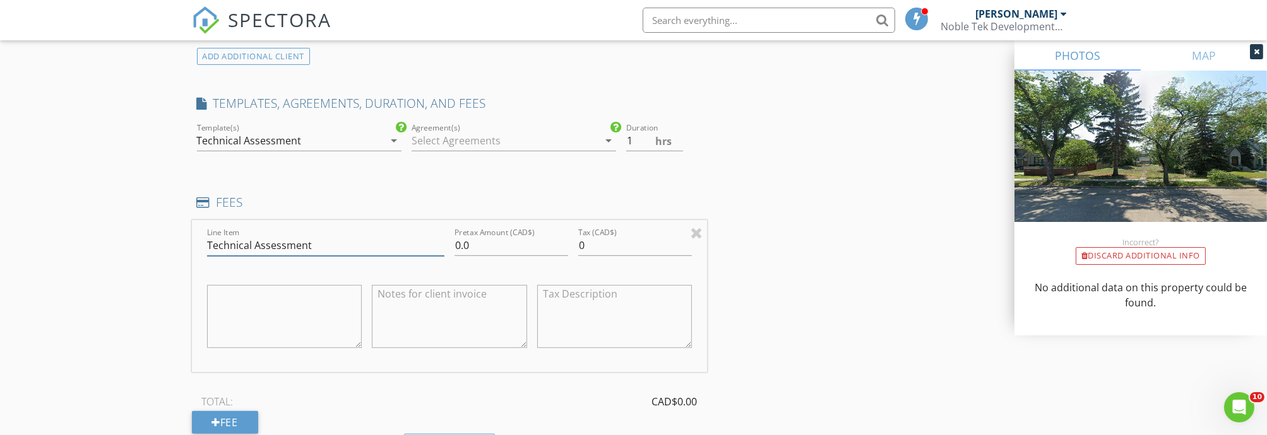
click at [347, 248] on input "Technical Assessment" at bounding box center [325, 245] width 237 height 21
type input "Technical Assessment $500+gst"
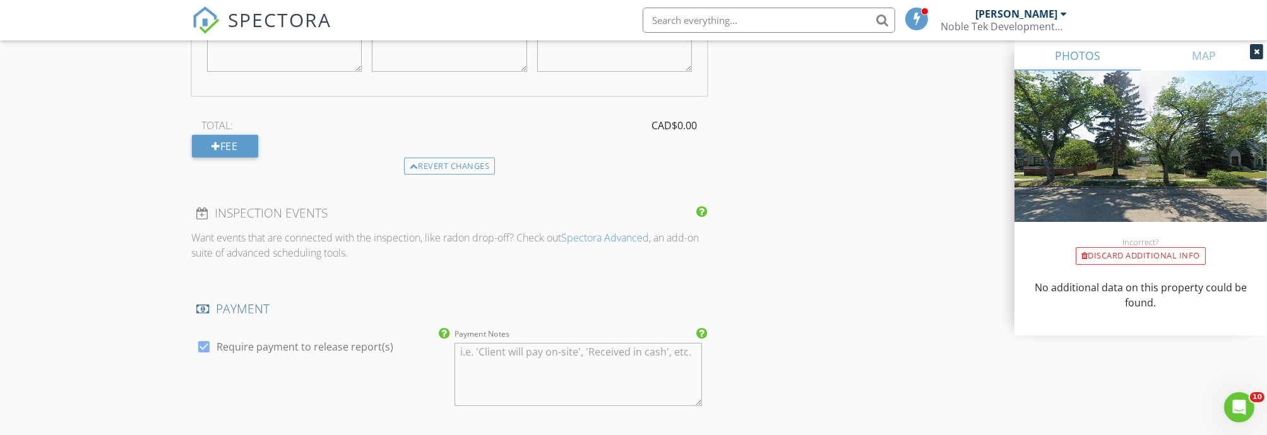
scroll to position [1262, 0]
drag, startPoint x: 208, startPoint y: 341, endPoint x: 242, endPoint y: 346, distance: 33.8
click at [208, 341] on div at bounding box center [204, 342] width 21 height 21
checkbox input "false"
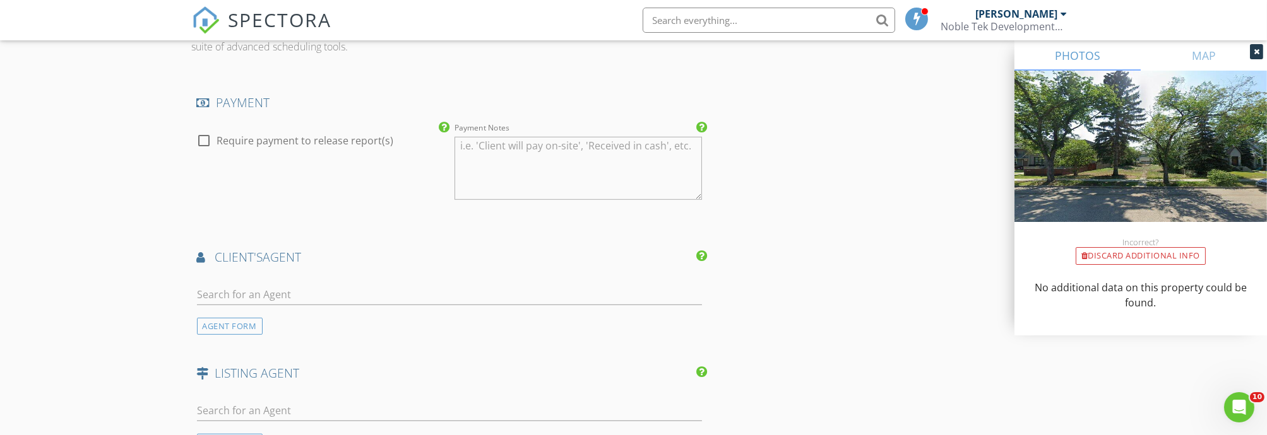
scroll to position [1472, 0]
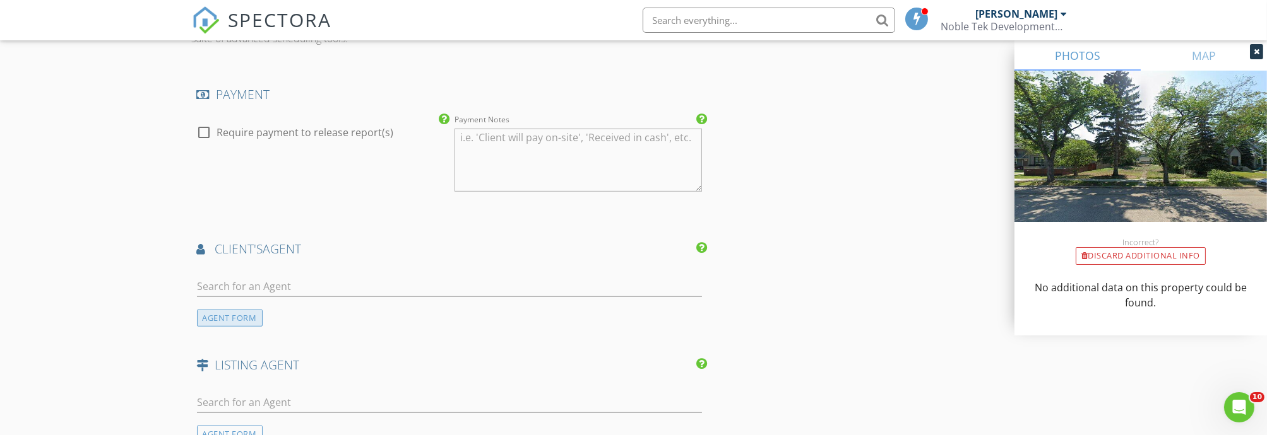
click at [236, 310] on div "AGENT FORM" at bounding box center [230, 318] width 66 height 17
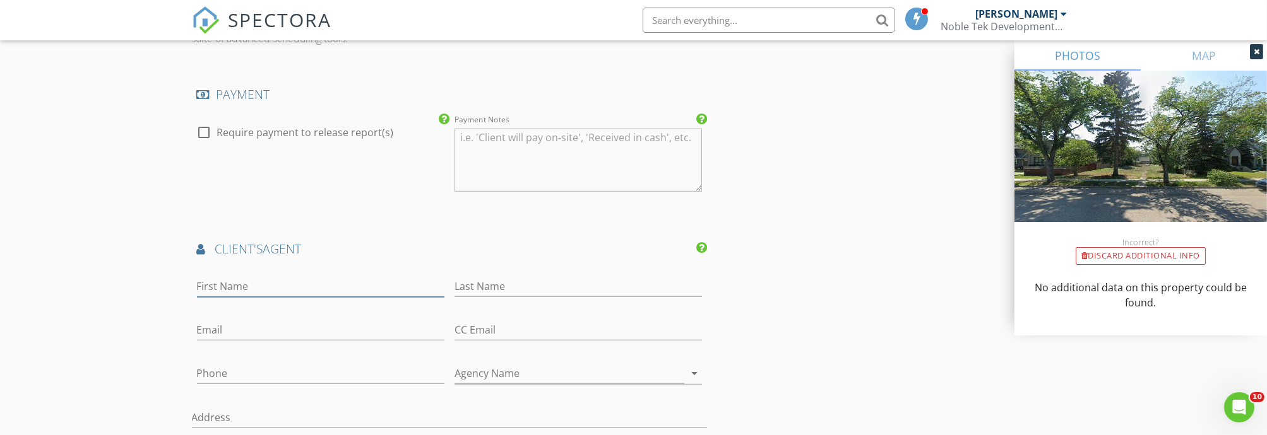
click at [268, 276] on input "First Name" at bounding box center [320, 286] width 247 height 21
type input "Penny"
click at [567, 291] on input "Last Name" at bounding box center [577, 286] width 247 height 21
click at [526, 287] on input "Thomson (" at bounding box center [577, 286] width 247 height 21
paste input "30-219656-C002"
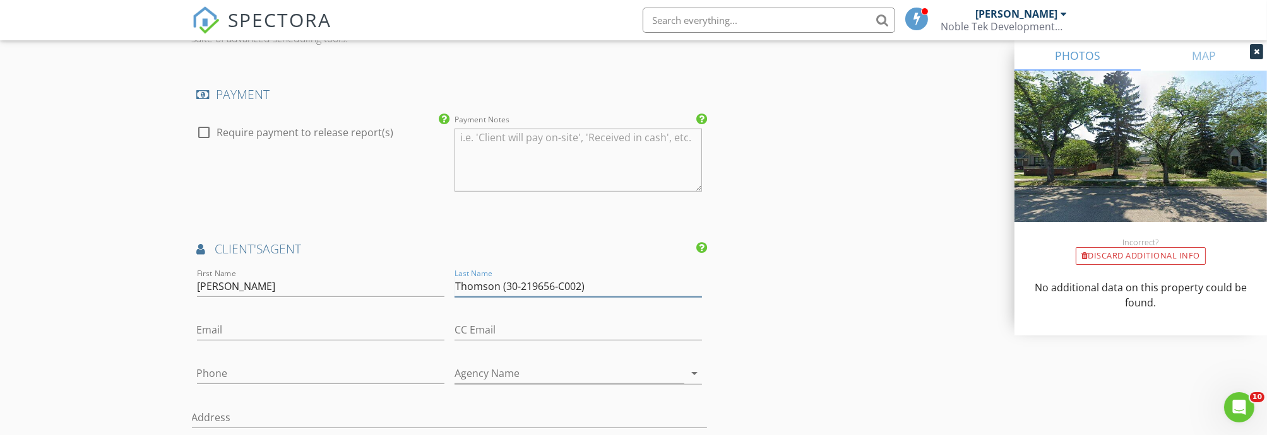
type input "Thomson (30-219656-C002)"
click at [253, 333] on input "Email" at bounding box center [320, 330] width 247 height 21
paste input "pthomson95@gmail.com"
type input "pthomson95@gmail.com"
click at [244, 370] on input "Phone" at bounding box center [320, 373] width 247 height 21
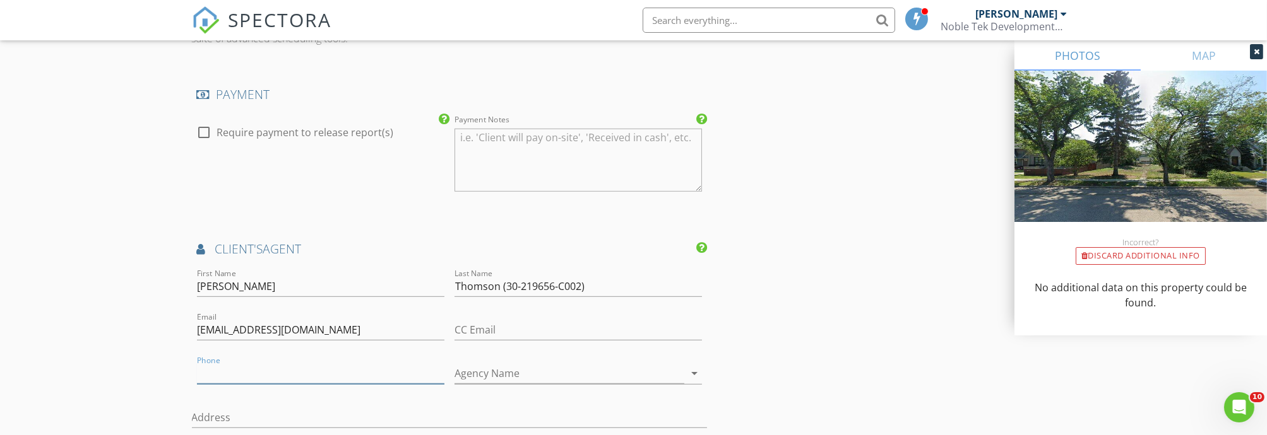
paste input "403-607-4472"
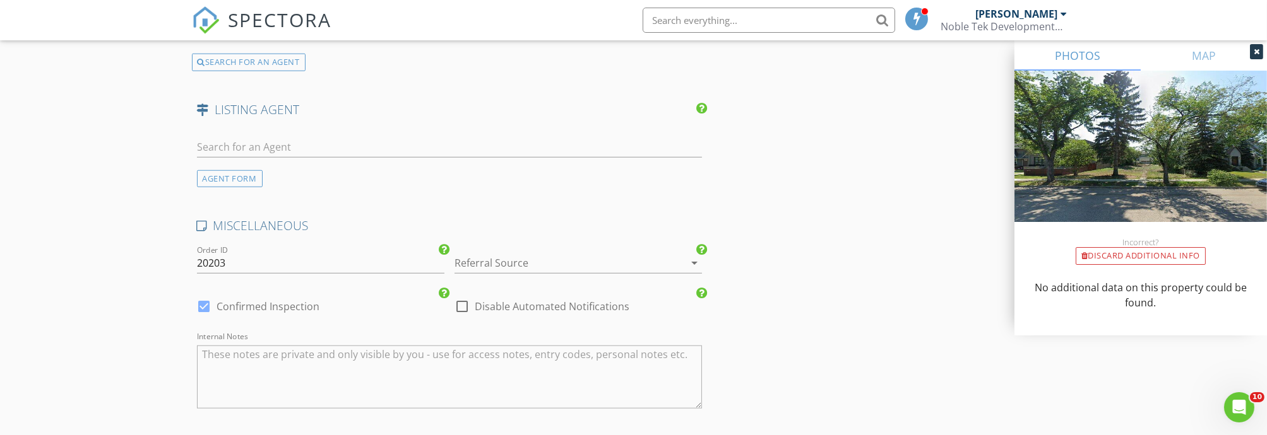
scroll to position [2103, 0]
type input "403-607-4472"
click at [204, 302] on div at bounding box center [204, 303] width 21 height 21
checkbox input "false"
checkbox input "true"
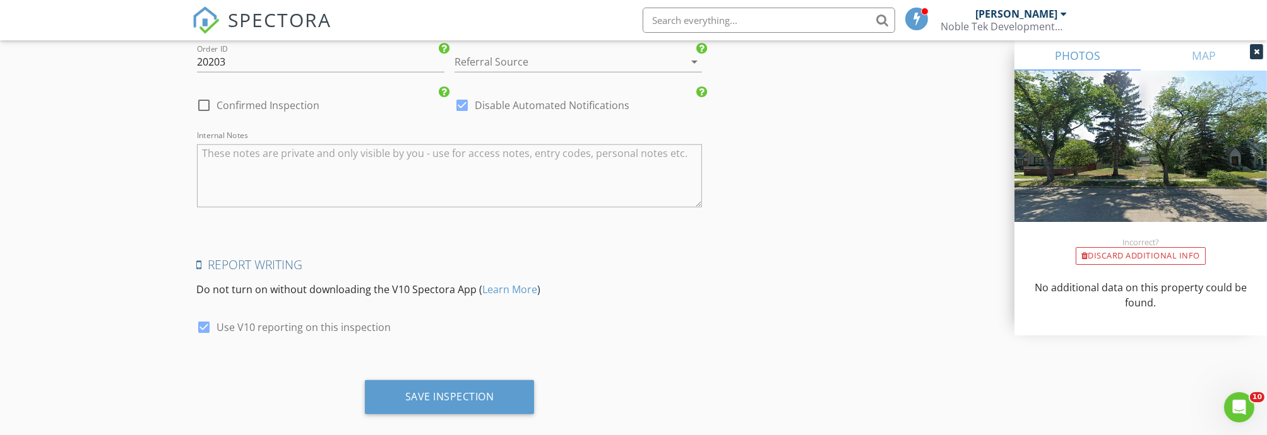
scroll to position [2316, 0]
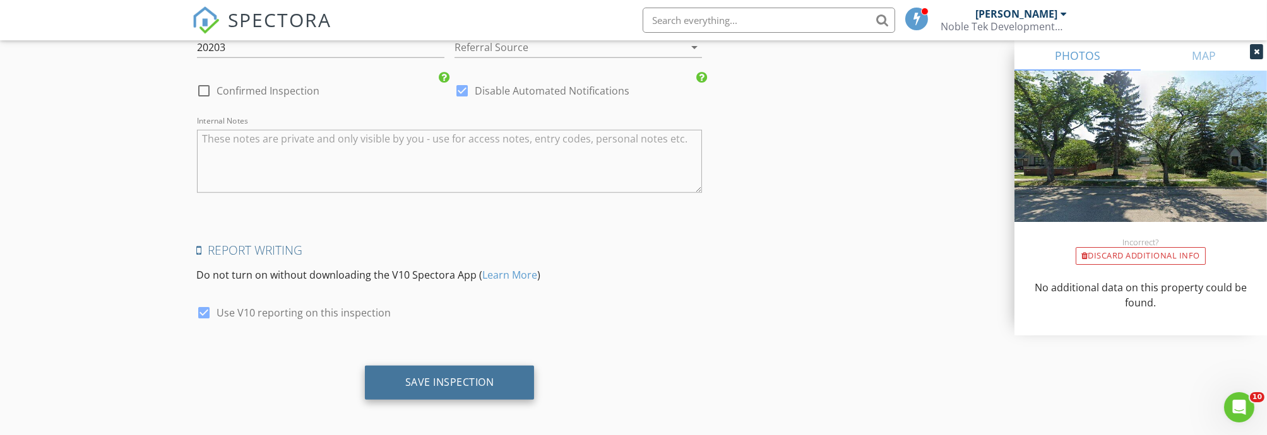
click at [442, 376] on div "Save Inspection" at bounding box center [449, 382] width 89 height 13
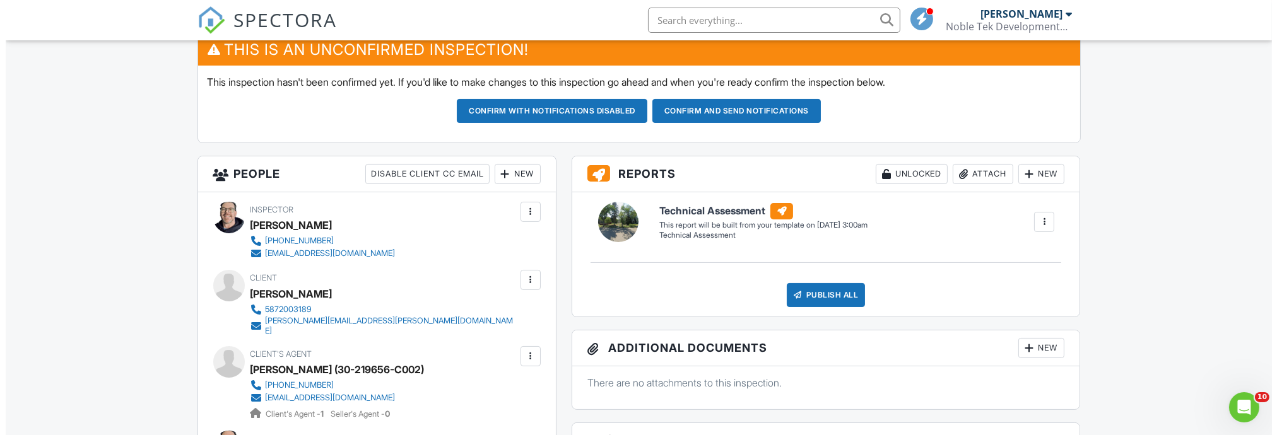
scroll to position [350, 0]
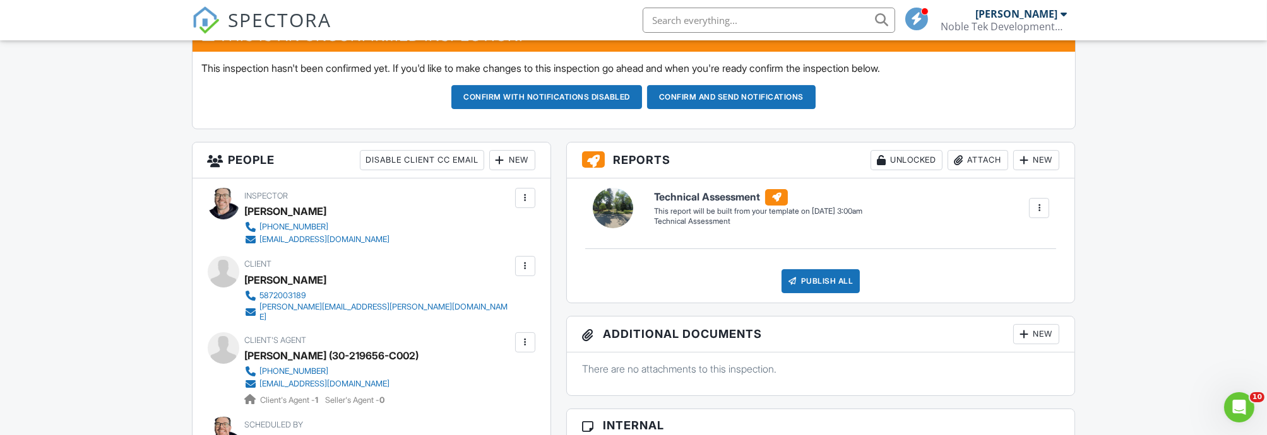
click at [973, 161] on div "Attach" at bounding box center [977, 160] width 61 height 20
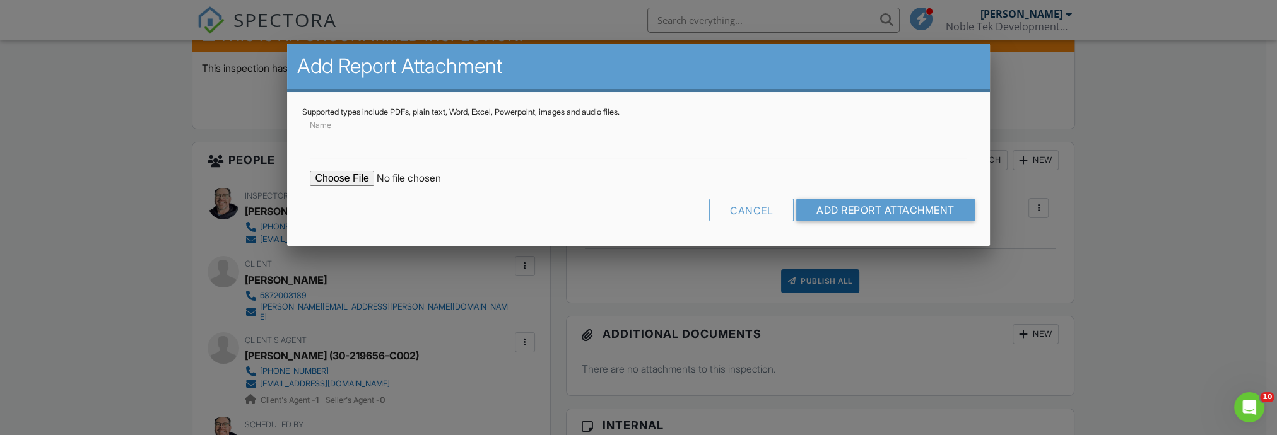
click at [334, 180] on input "file" at bounding box center [417, 178] width 215 height 15
type input "C:\fakepath\Claim Notification_ 30-219656-C001_ Thomson.pdf"
click at [865, 208] on input "Add Report Attachment" at bounding box center [885, 210] width 179 height 23
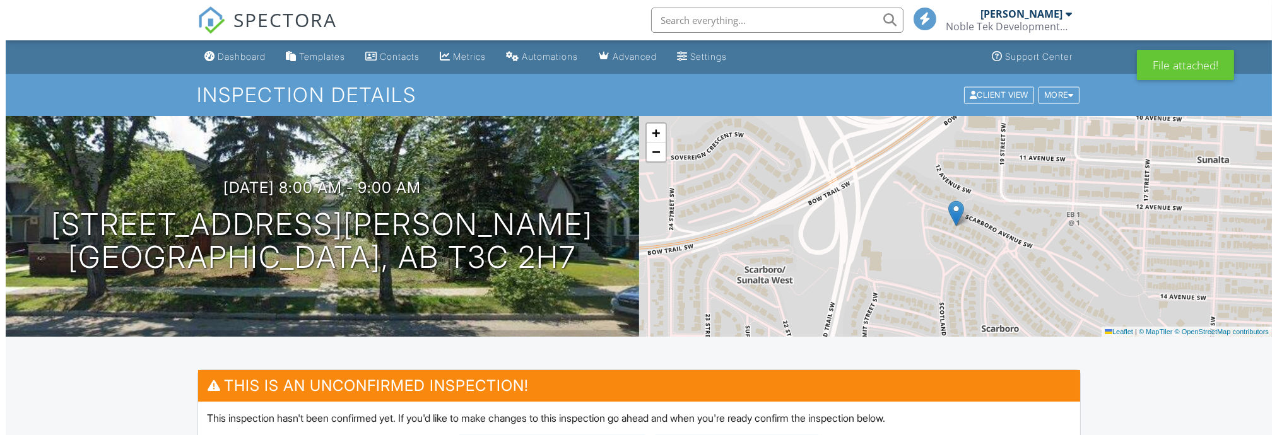
scroll to position [210, 0]
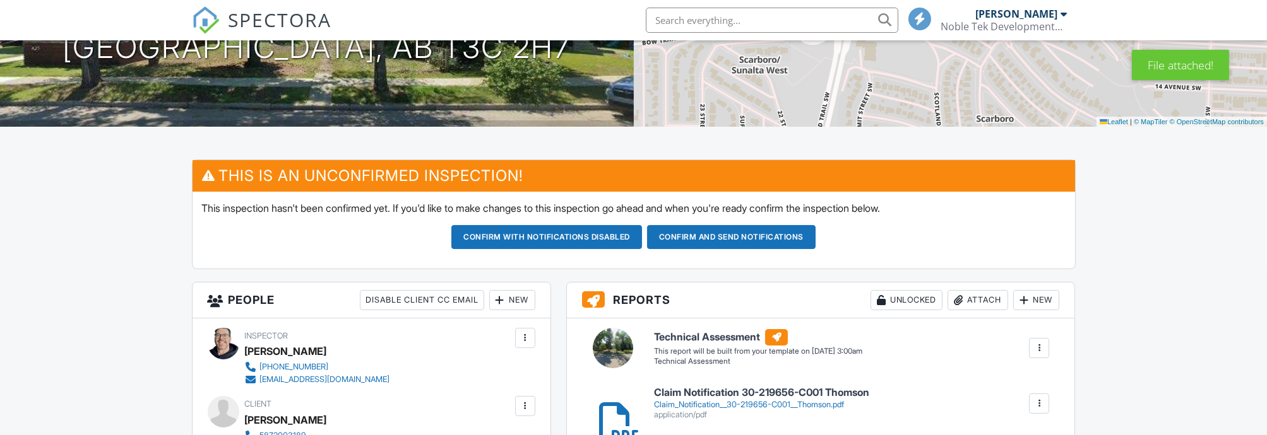
click at [966, 301] on div "Attach" at bounding box center [977, 300] width 61 height 20
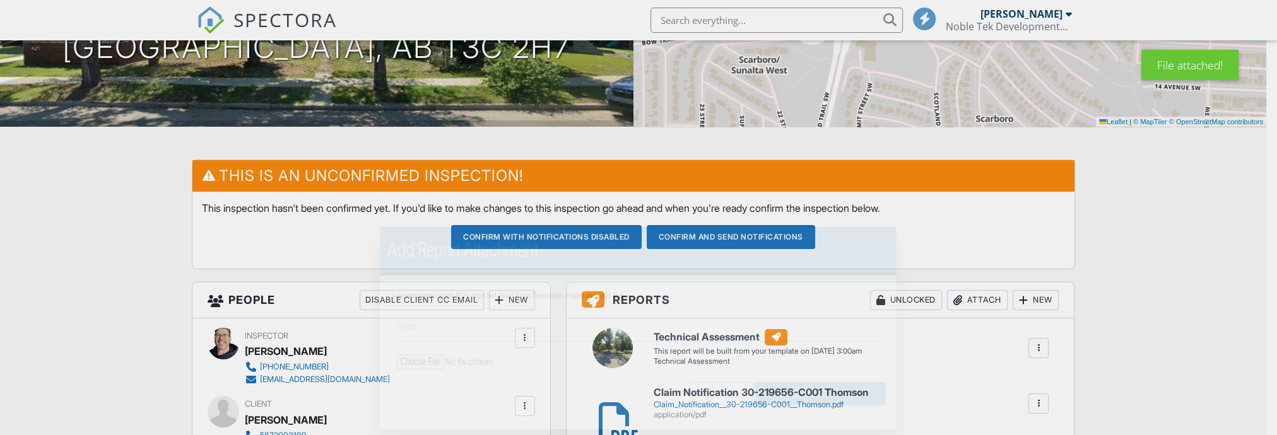
scroll to position [0, 0]
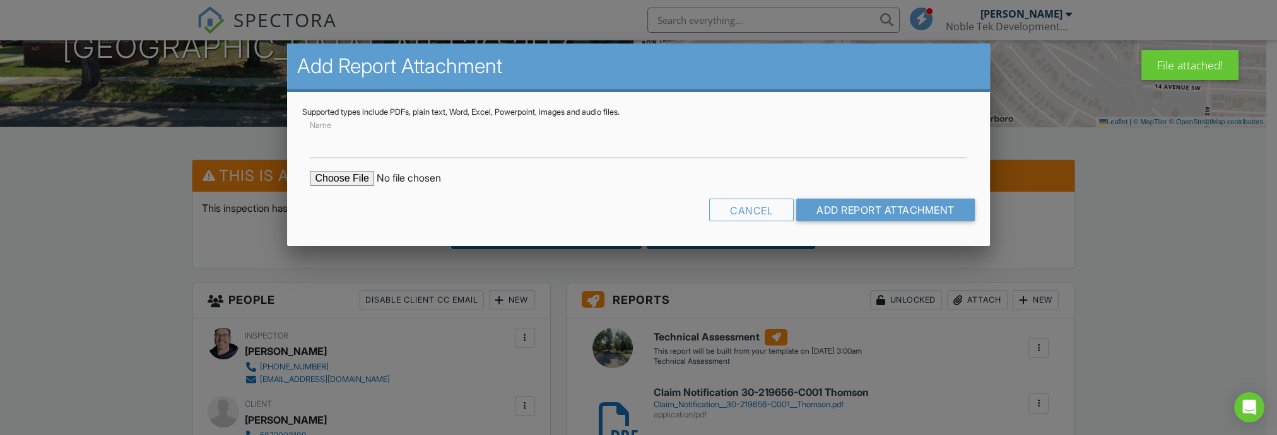
click at [360, 175] on input "file" at bounding box center [417, 178] width 215 height 15
type input "C:\fakepath\Claim Notification Letter - 30-219656-C002 - Thomson.pdf"
click at [841, 204] on input "Add Report Attachment" at bounding box center [885, 210] width 179 height 23
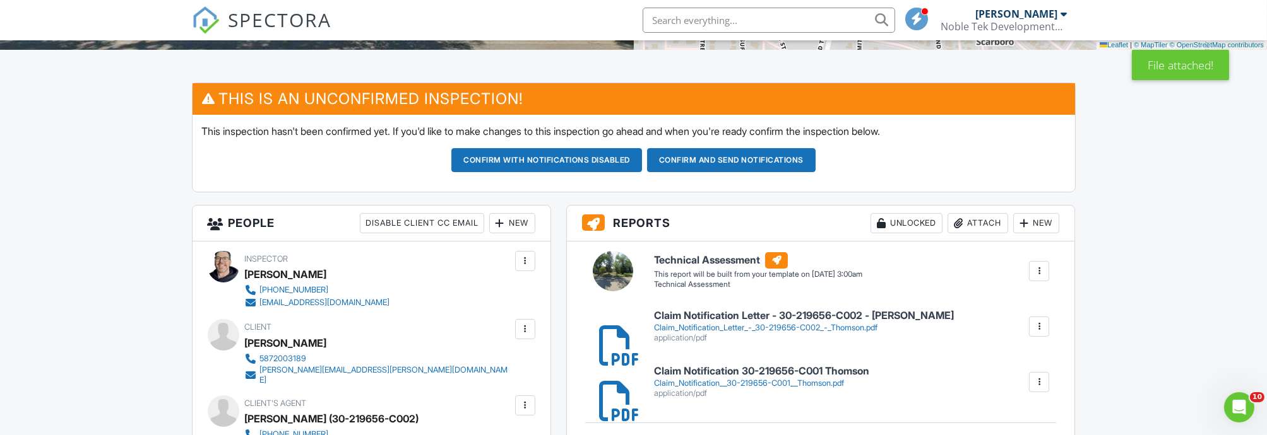
scroll to position [280, 0]
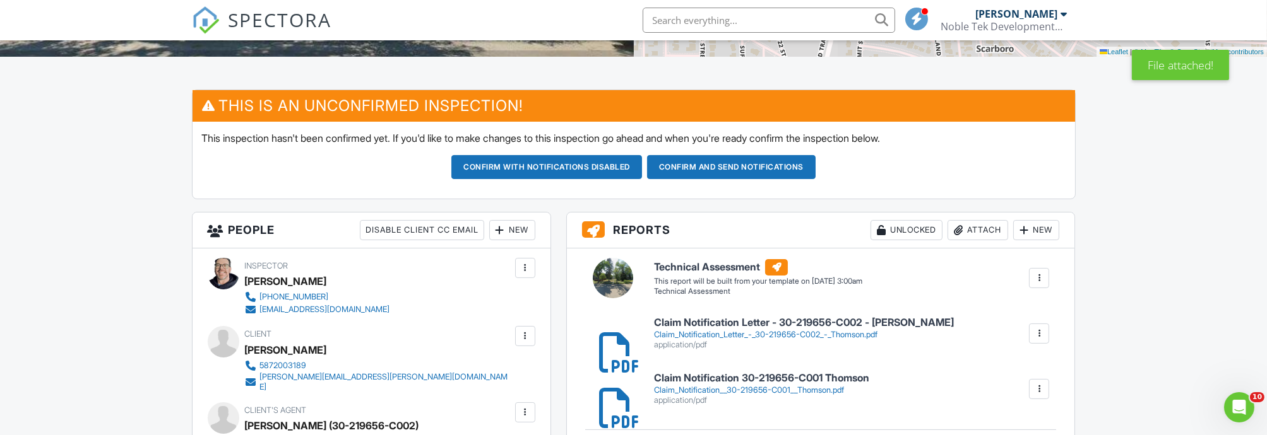
click at [1037, 279] on div at bounding box center [1038, 278] width 13 height 13
click at [987, 308] on div at bounding box center [989, 314] width 13 height 13
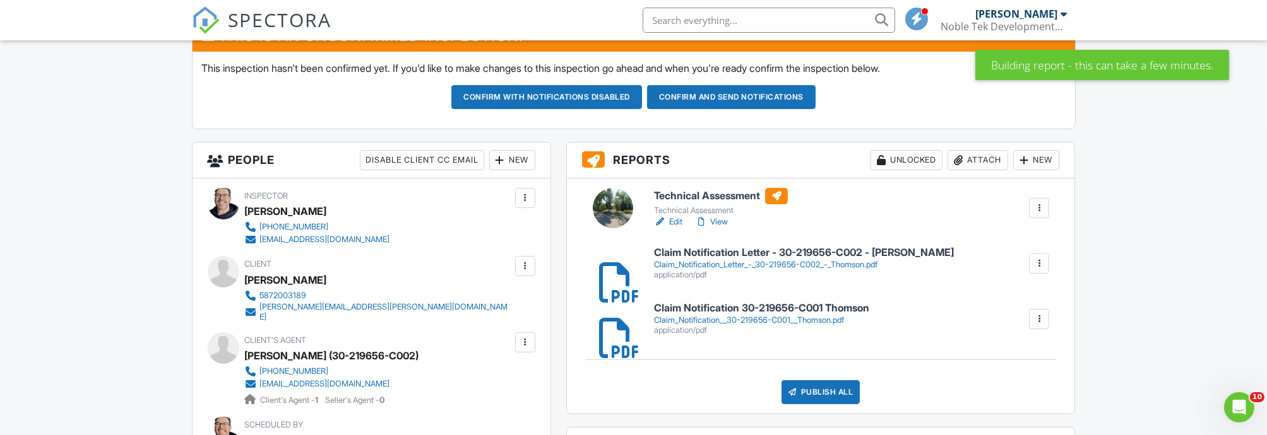
click at [673, 220] on link "Edit" at bounding box center [668, 222] width 28 height 13
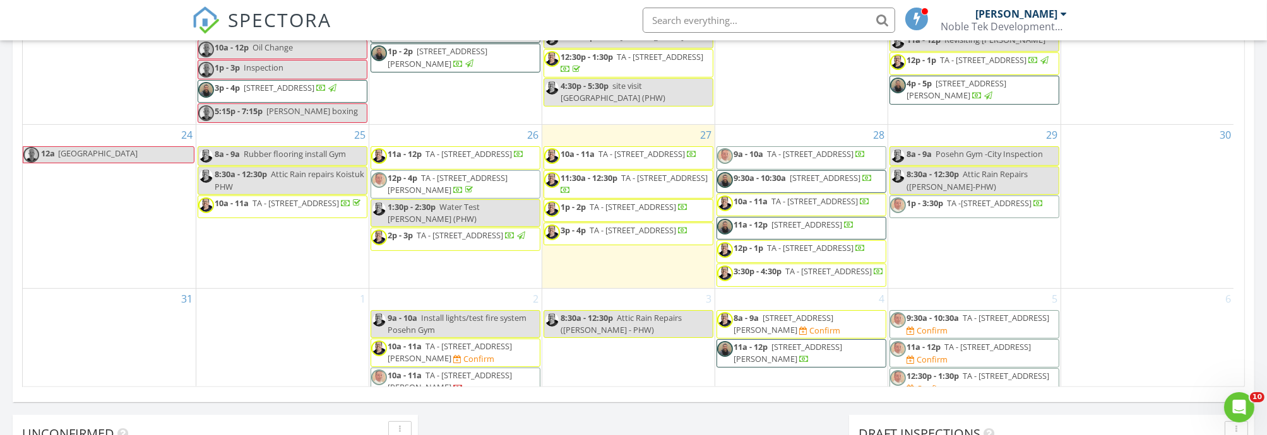
scroll to position [336, 0]
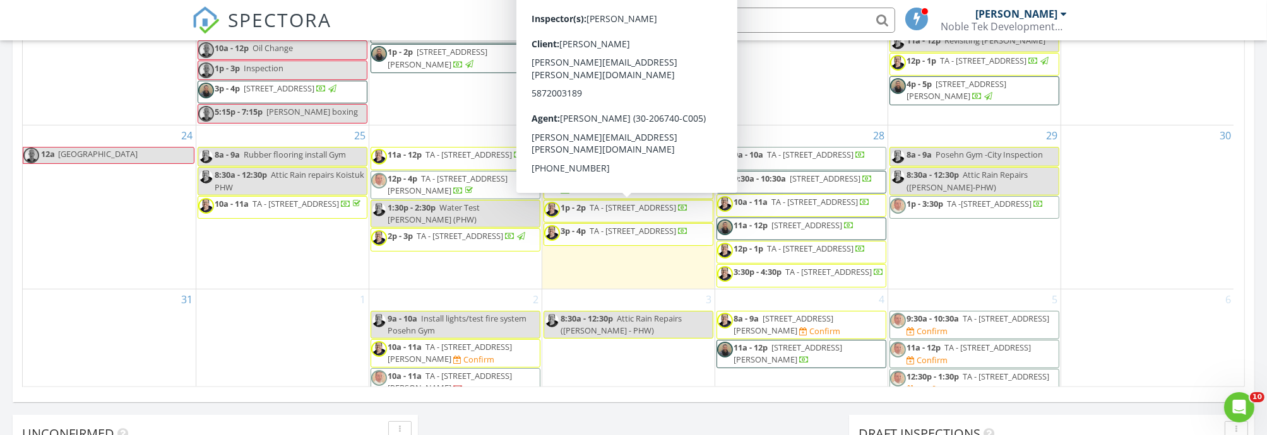
click at [627, 214] on span "1p - 2p TA - 3305 42 St SW , Calgary T3E 3M5" at bounding box center [616, 211] width 145 height 19
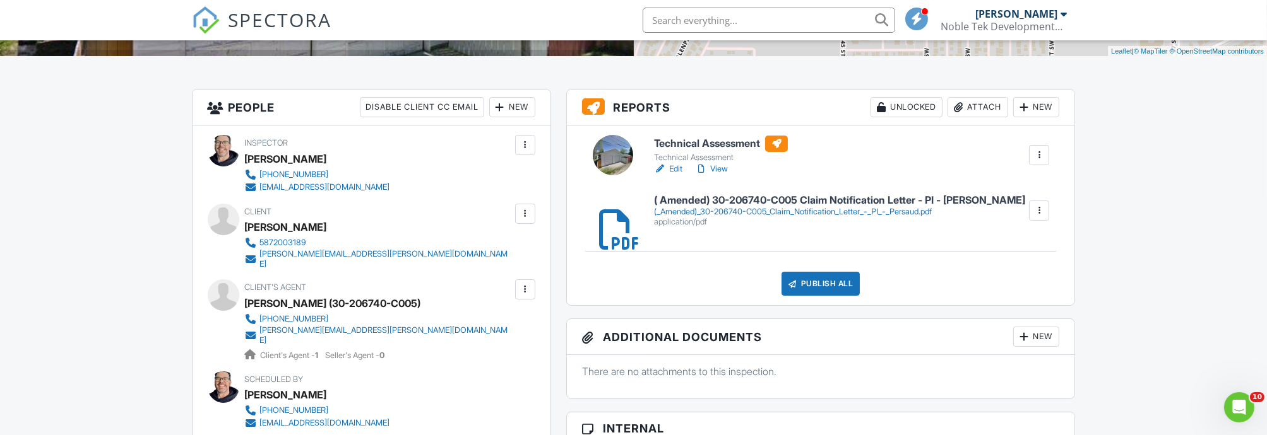
scroll to position [280, 0]
click at [717, 25] on input "text" at bounding box center [768, 20] width 252 height 25
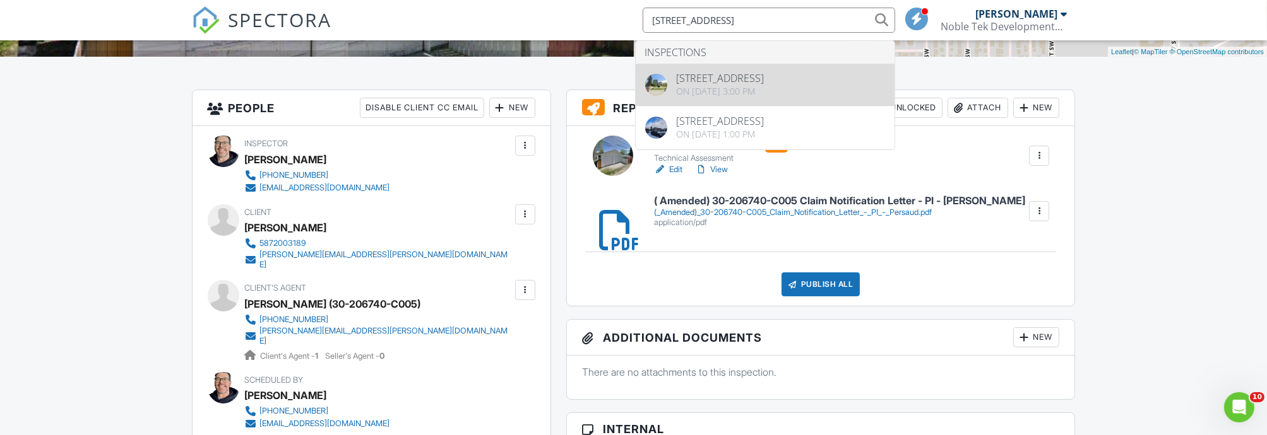
type input "[STREET_ADDRESS]"
